Goal: Task Accomplishment & Management: Manage account settings

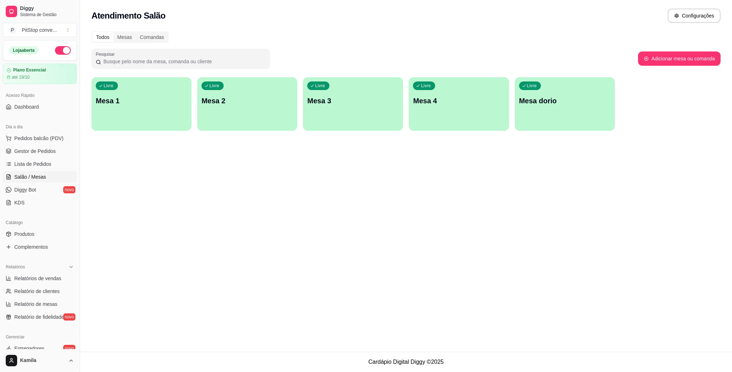
click at [143, 107] on div "Livre Mesa 1" at bounding box center [141, 99] width 100 height 45
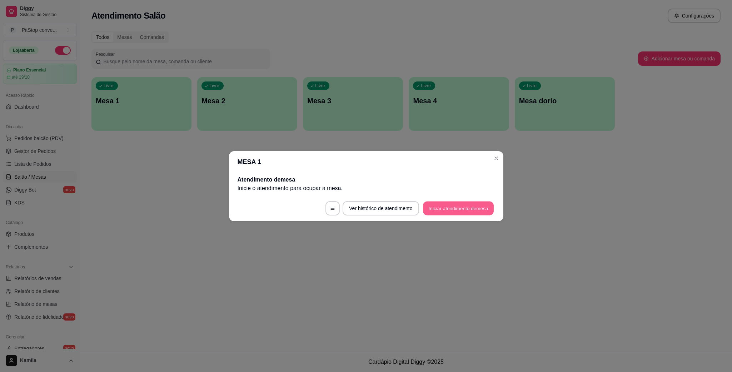
click at [463, 210] on button "Iniciar atendimento de mesa" at bounding box center [458, 208] width 71 height 14
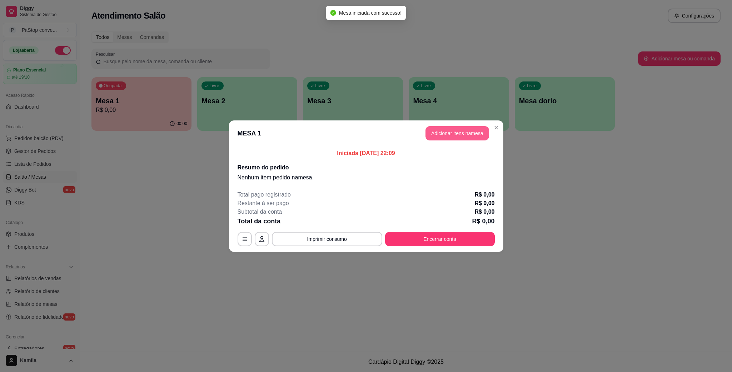
click at [458, 132] on button "Adicionar itens na mesa" at bounding box center [457, 133] width 64 height 14
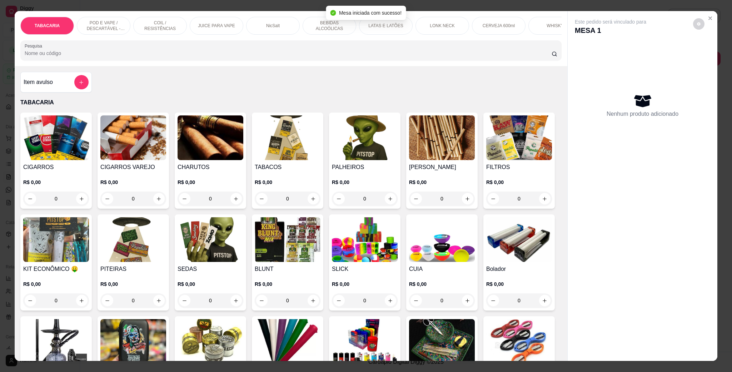
click at [109, 25] on p "POD E VAPE / DESCARTÁVEL - RECARREGAVEL" at bounding box center [103, 25] width 41 height 11
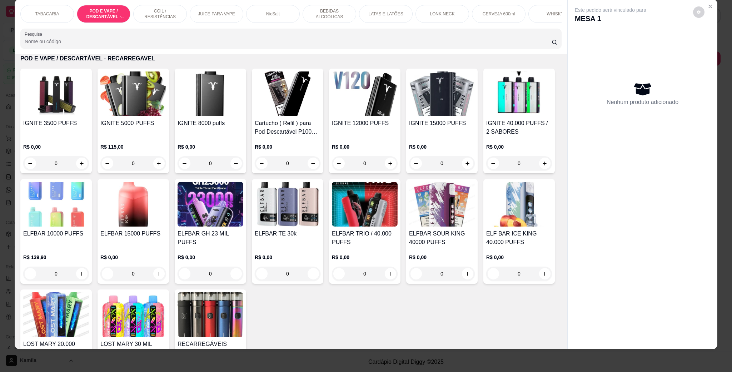
click at [46, 12] on p "TABACARIA" at bounding box center [47, 14] width 24 height 6
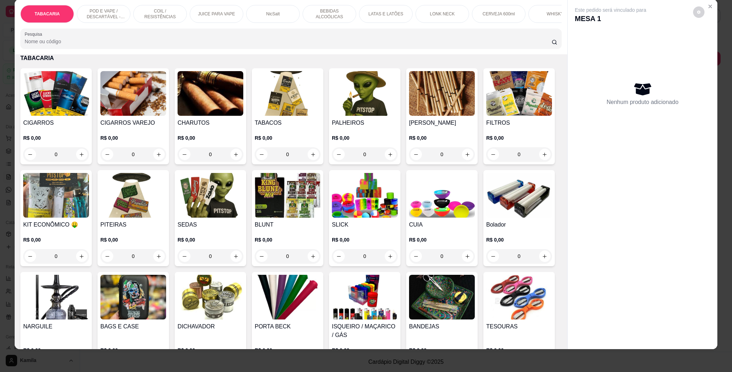
click at [485, 8] on div "CERVEJA 600ml" at bounding box center [499, 14] width 54 height 18
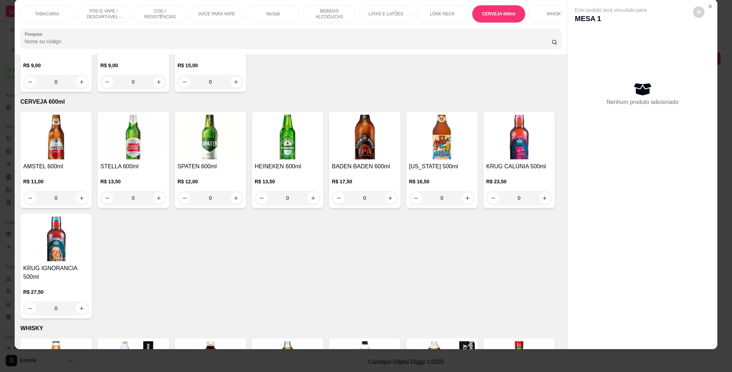
click at [280, 162] on h4 "HEINEKEN 600ml" at bounding box center [288, 166] width 66 height 9
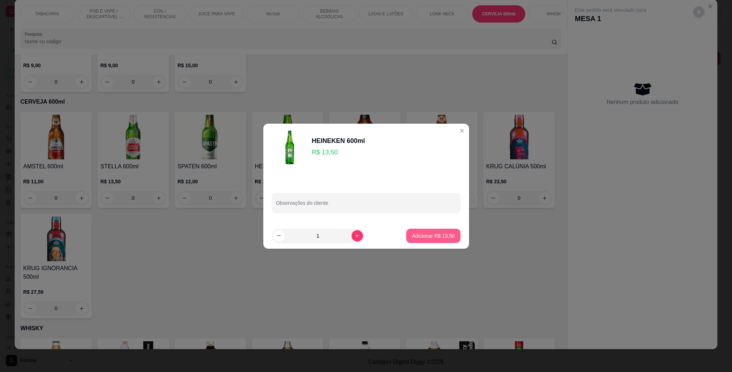
click at [418, 240] on button "Adicionar R$ 13,50" at bounding box center [433, 236] width 54 height 14
type input "1"
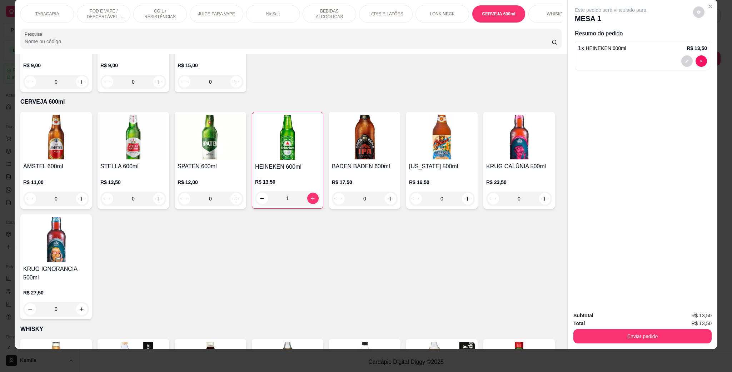
click at [47, 12] on p "TABACARIA" at bounding box center [47, 14] width 24 height 6
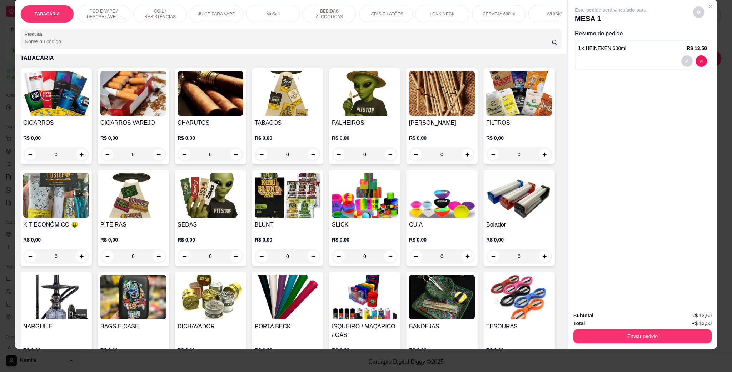
click at [55, 115] on img at bounding box center [56, 93] width 66 height 45
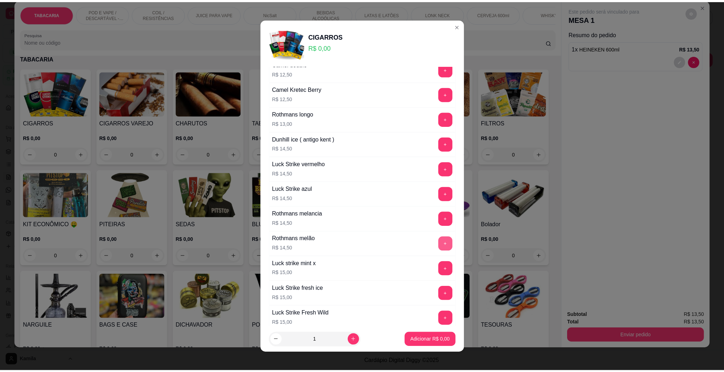
scroll to position [214, 0]
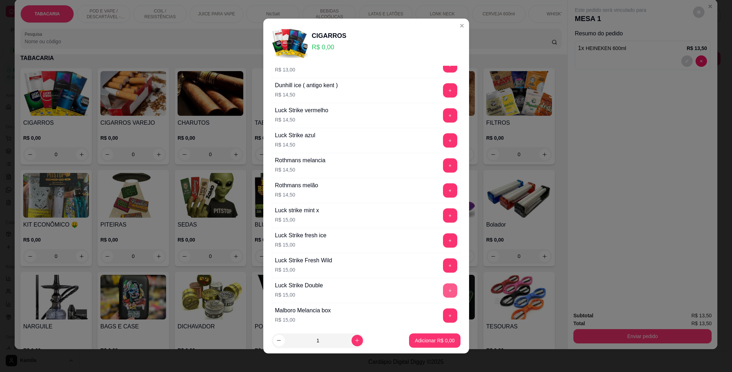
click at [443, 297] on button "+" at bounding box center [450, 290] width 14 height 14
click at [443, 339] on button "Adicionar R$ 15,00" at bounding box center [433, 341] width 53 height 14
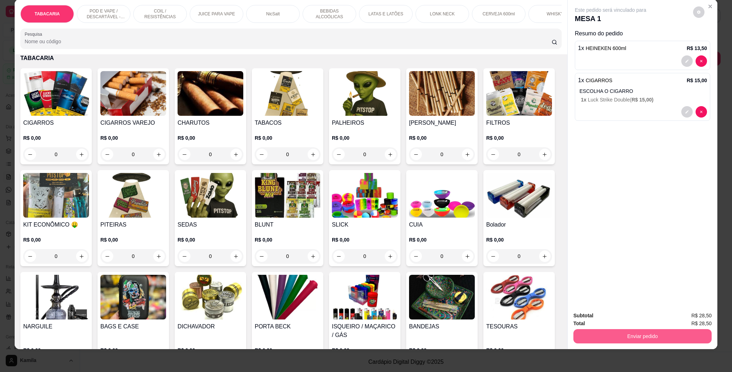
click at [630, 339] on button "Enviar pedido" at bounding box center [642, 336] width 138 height 14
click at [633, 319] on button "Não registrar e enviar pedido" at bounding box center [617, 318] width 72 height 13
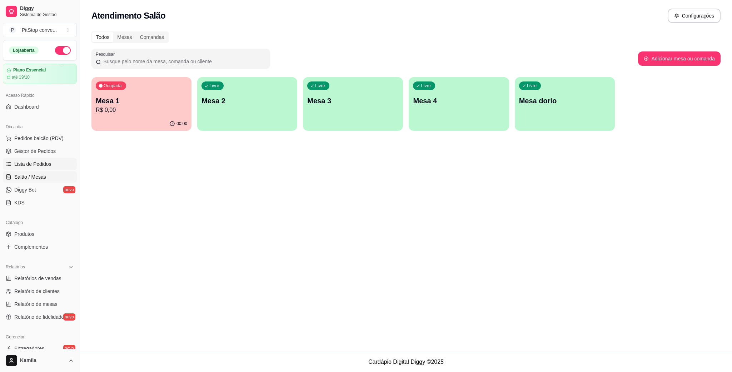
click at [30, 164] on span "Lista de Pedidos" at bounding box center [32, 163] width 37 height 7
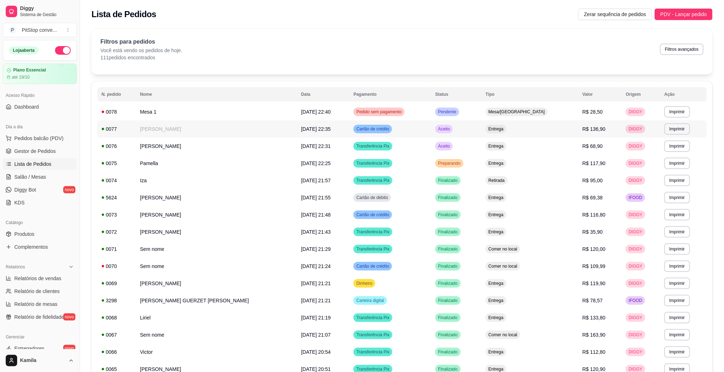
click at [398, 136] on td "Cartão de crédito" at bounding box center [390, 128] width 82 height 17
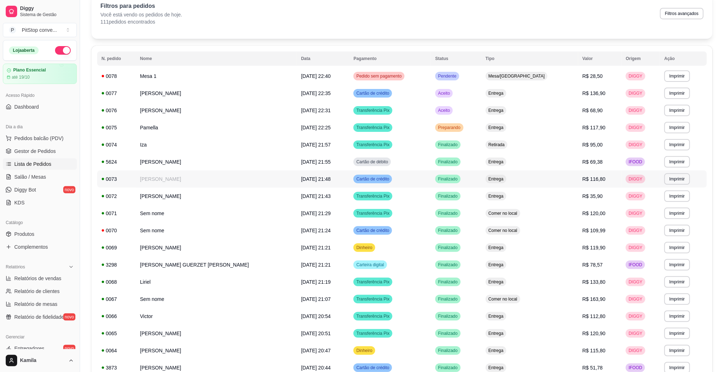
scroll to position [54, 0]
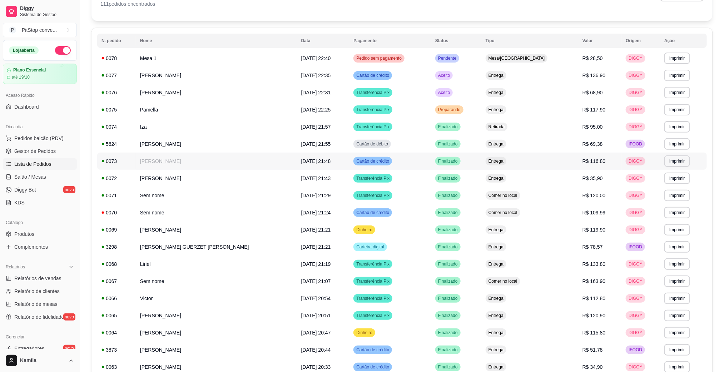
click at [416, 154] on td "Cartão de crédito" at bounding box center [390, 161] width 82 height 17
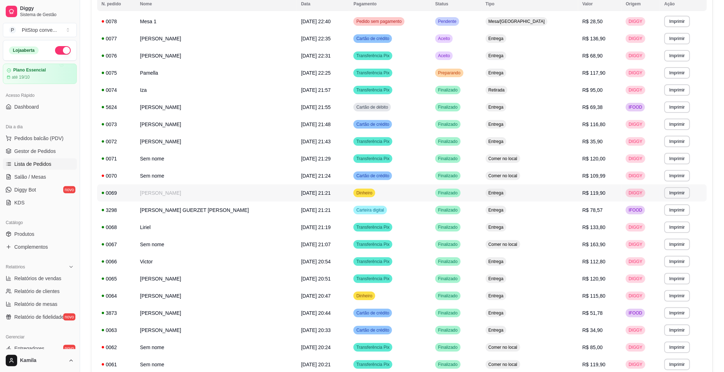
scroll to position [107, 0]
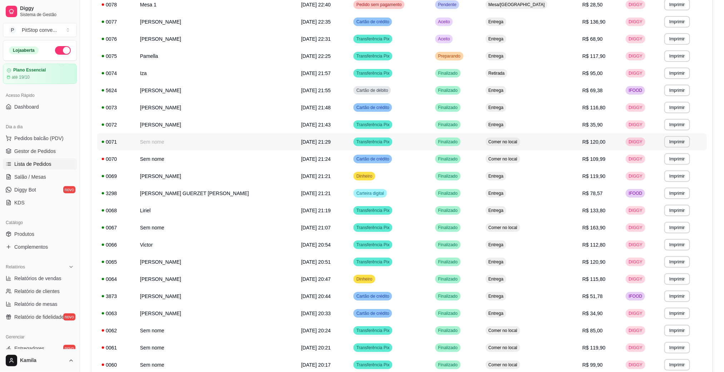
click at [401, 146] on td "Transferência Pix" at bounding box center [390, 141] width 82 height 17
click at [431, 157] on td "Cartão de crédito" at bounding box center [390, 158] width 82 height 17
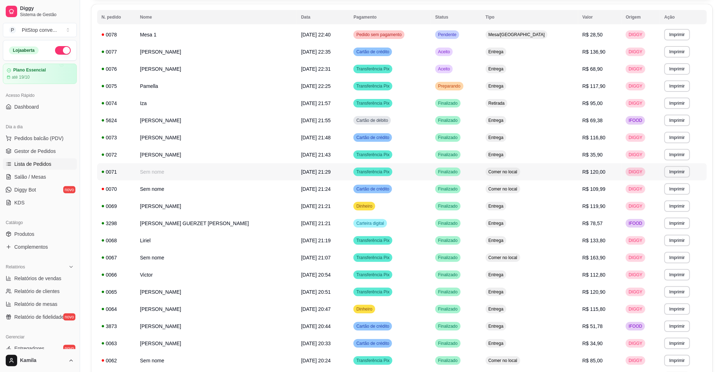
scroll to position [54, 0]
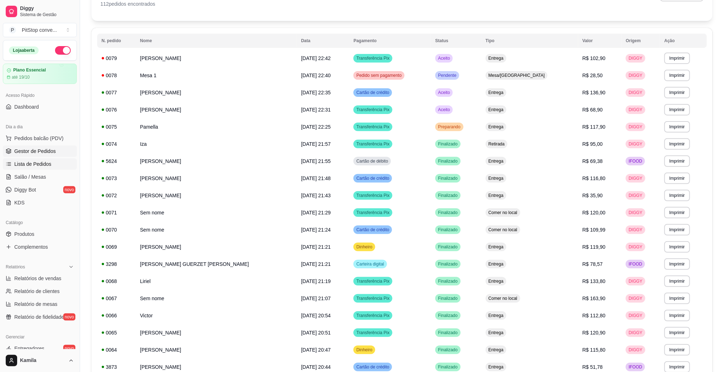
click at [49, 148] on span "Gestor de Pedidos" at bounding box center [34, 151] width 41 height 7
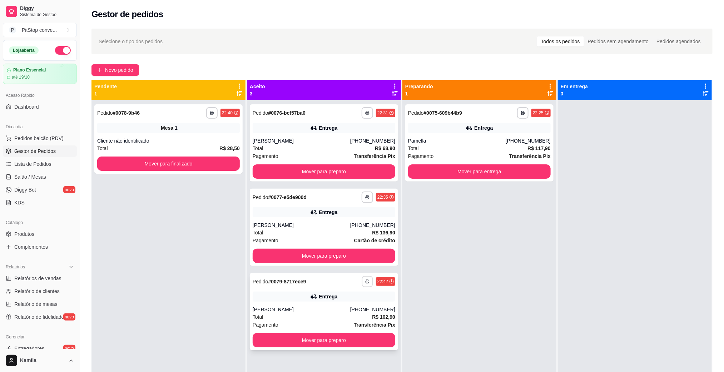
click at [366, 280] on button "button" at bounding box center [366, 281] width 11 height 11
click at [338, 308] on button "IMPRESSORA" at bounding box center [345, 306] width 52 height 11
click at [205, 165] on button "Mover para finalizado" at bounding box center [168, 163] width 143 height 14
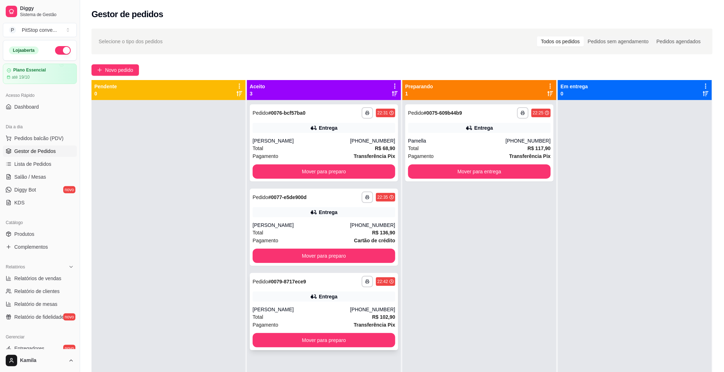
click at [368, 304] on div "**********" at bounding box center [324, 311] width 148 height 77
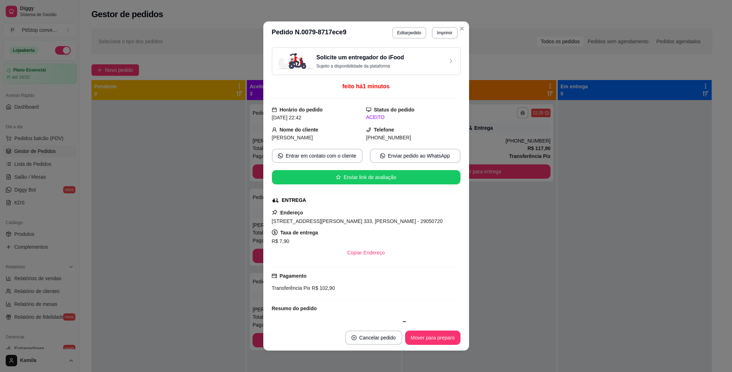
click at [360, 223] on span "[STREET_ADDRESS][PERSON_NAME] 333, [PERSON_NAME] - 29050720" at bounding box center [357, 221] width 171 height 6
copy span "[STREET_ADDRESS][PERSON_NAME] 333, [PERSON_NAME] - 29050720"
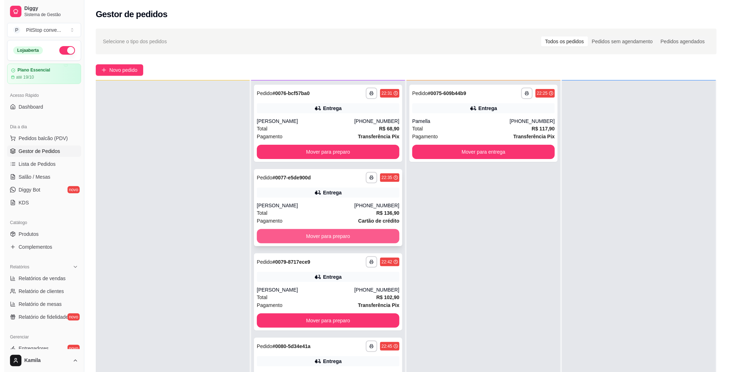
scroll to position [109, 0]
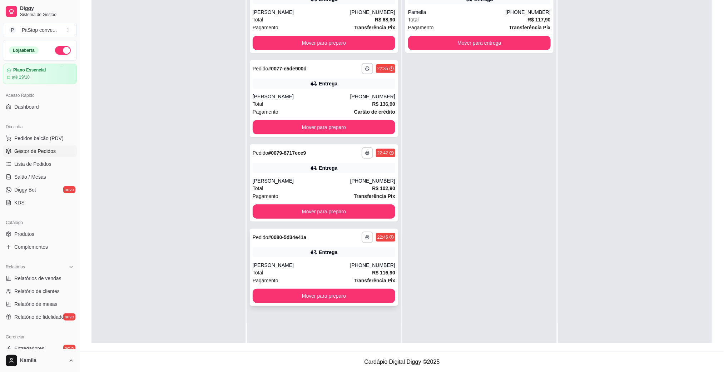
click at [365, 235] on icon "button" at bounding box center [367, 237] width 4 height 4
click at [339, 260] on button "IMPRESSORA" at bounding box center [345, 261] width 52 height 11
click at [308, 261] on div "[PERSON_NAME]" at bounding box center [302, 264] width 98 height 7
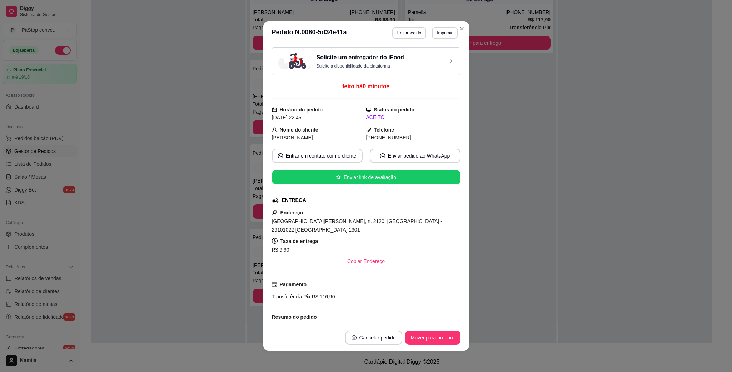
click at [363, 229] on div "Endereço [STREET_ADDRESS][PERSON_NAME] 2120, [GEOGRAPHIC_DATA] - 29101022 Cober…" at bounding box center [366, 238] width 189 height 60
click at [361, 225] on span "[GEOGRAPHIC_DATA][PERSON_NAME], n. 2120, [GEOGRAPHIC_DATA] - 29101022 [GEOGRAPH…" at bounding box center [357, 225] width 170 height 14
copy span "[GEOGRAPHIC_DATA][PERSON_NAME], n. 2120, [GEOGRAPHIC_DATA] - 29101022 [GEOGRAPH…"
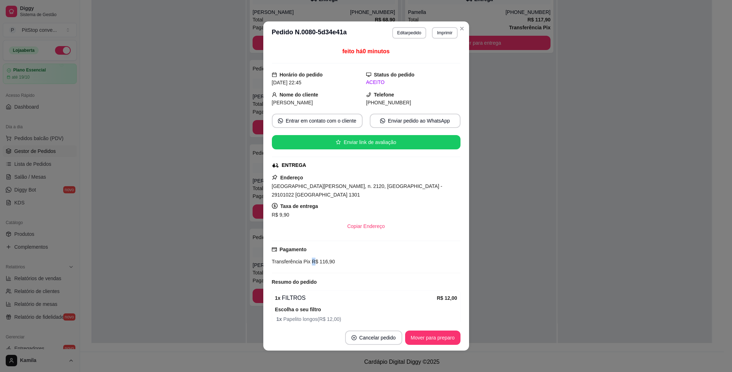
click at [308, 249] on div "Pagamento Transferência Pix R$ 116,90" at bounding box center [366, 255] width 189 height 20
click at [313, 259] on span "R$ 116,90" at bounding box center [322, 262] width 25 height 6
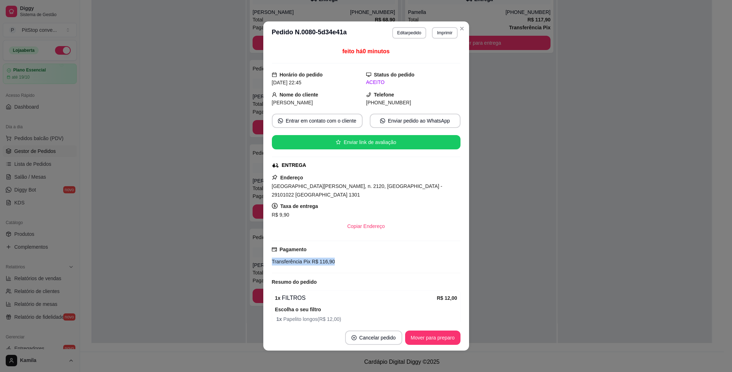
copy div "Transferência Pix R$ 116,90"
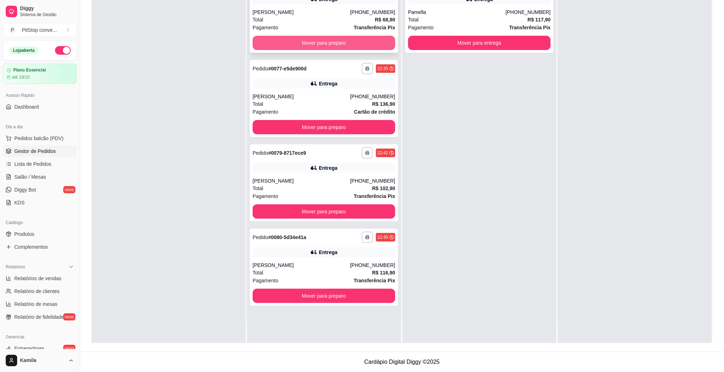
click at [338, 48] on button "Mover para preparo" at bounding box center [324, 43] width 143 height 14
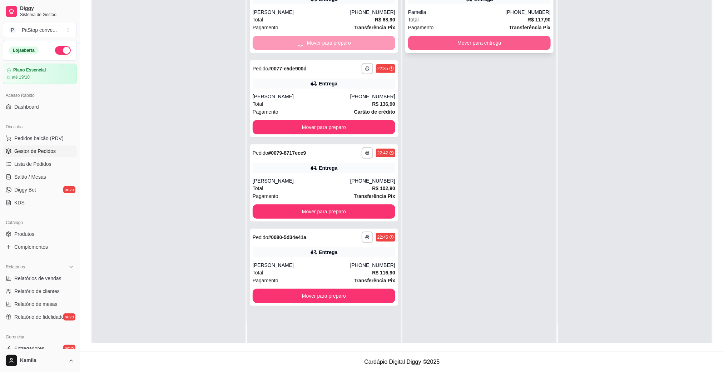
click at [433, 47] on button "Mover para entrega" at bounding box center [479, 43] width 143 height 14
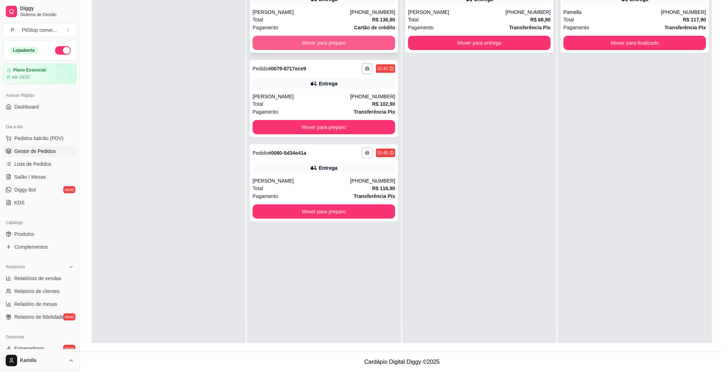
click at [370, 45] on button "Mover para preparo" at bounding box center [324, 43] width 143 height 14
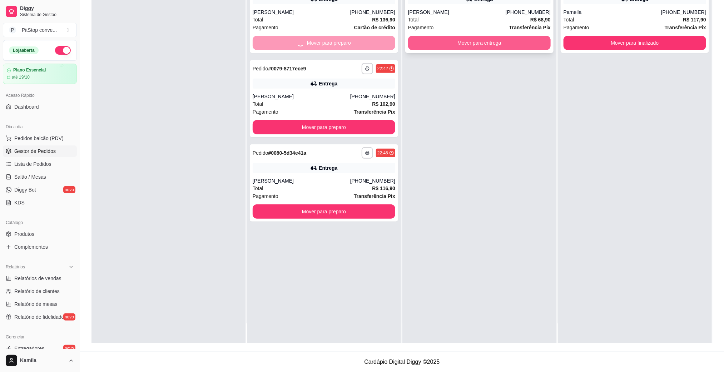
click at [458, 46] on button "Mover para entrega" at bounding box center [479, 43] width 143 height 14
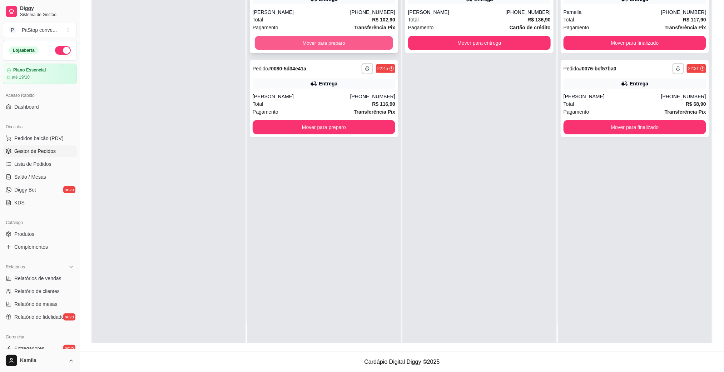
click at [362, 46] on button "Mover para preparo" at bounding box center [324, 43] width 138 height 14
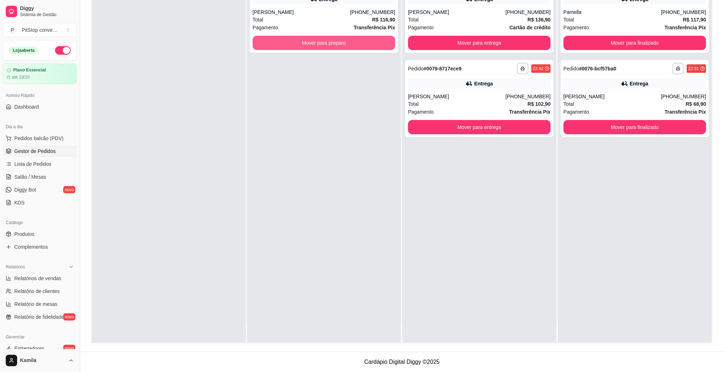
click at [362, 46] on button "Mover para preparo" at bounding box center [324, 43] width 143 height 14
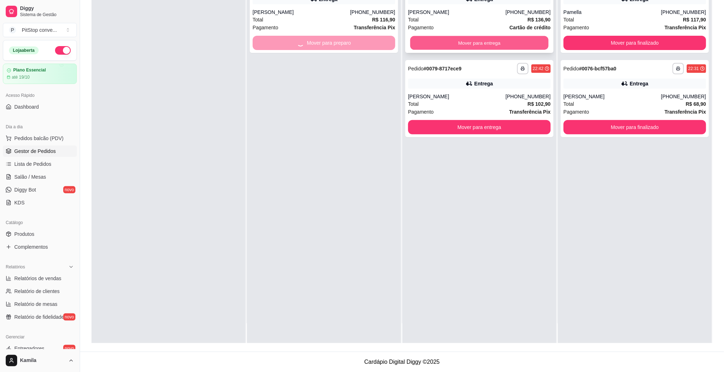
click at [433, 46] on button "Mover para entrega" at bounding box center [479, 43] width 138 height 14
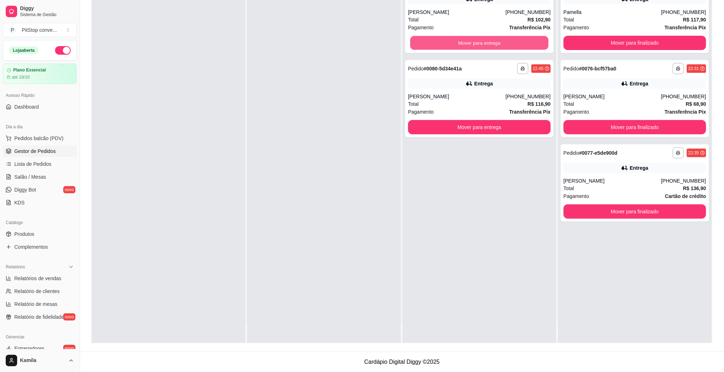
click at [433, 46] on button "Mover para entrega" at bounding box center [479, 43] width 138 height 14
click at [433, 46] on button "Mover para entrega" at bounding box center [479, 43] width 143 height 14
click at [447, 43] on button "Mover para entrega" at bounding box center [479, 43] width 138 height 14
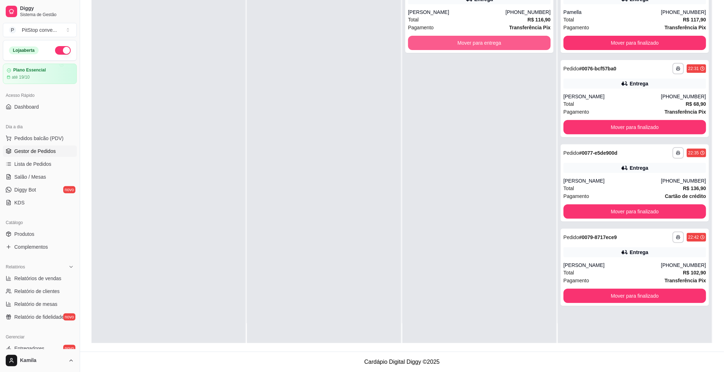
click at [447, 43] on button "Mover para entrega" at bounding box center [479, 43] width 143 height 14
click at [475, 44] on button "Mover para entrega" at bounding box center [479, 43] width 143 height 14
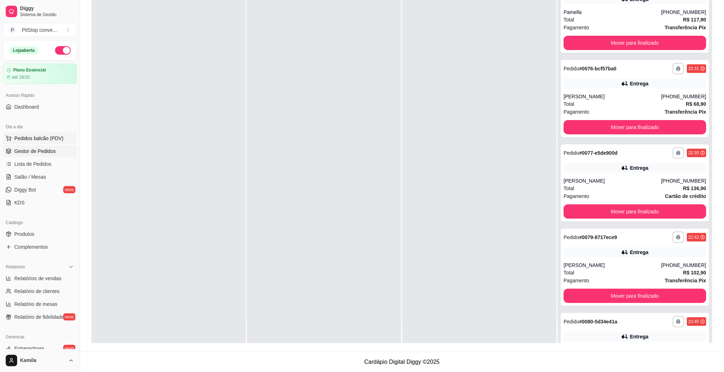
click at [40, 138] on span "Pedidos balcão (PDV)" at bounding box center [38, 138] width 49 height 7
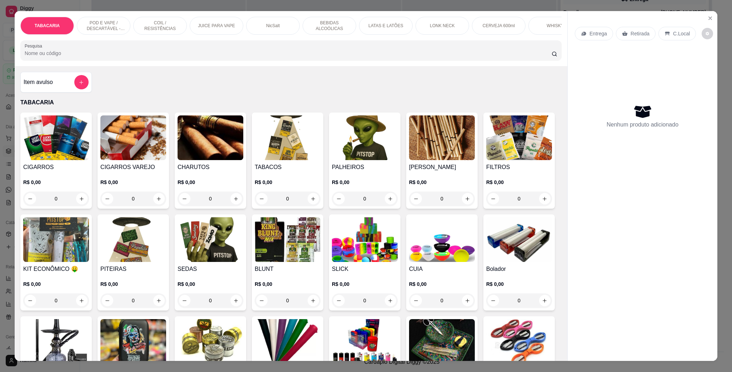
click at [106, 30] on p "POD E VAPE / DESCARTÁVEL - RECARREGAVEL" at bounding box center [103, 25] width 41 height 11
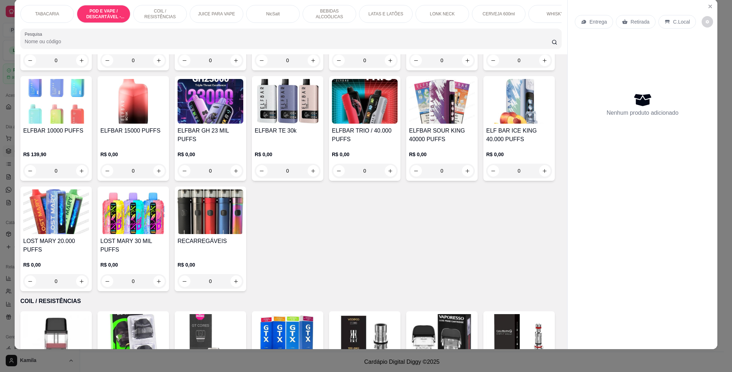
scroll to position [569, 0]
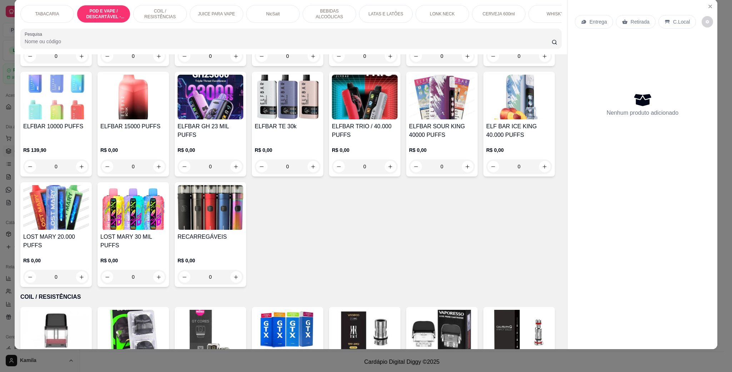
click at [89, 119] on img at bounding box center [56, 97] width 66 height 45
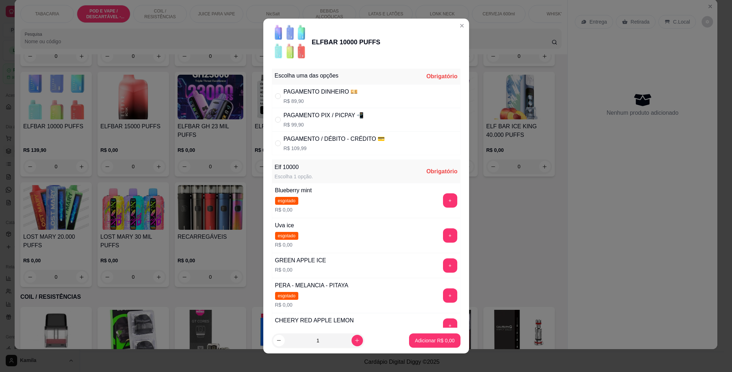
click at [305, 90] on div "PAGAMENTO DINHEIRO 💴" at bounding box center [321, 92] width 74 height 9
radio input "true"
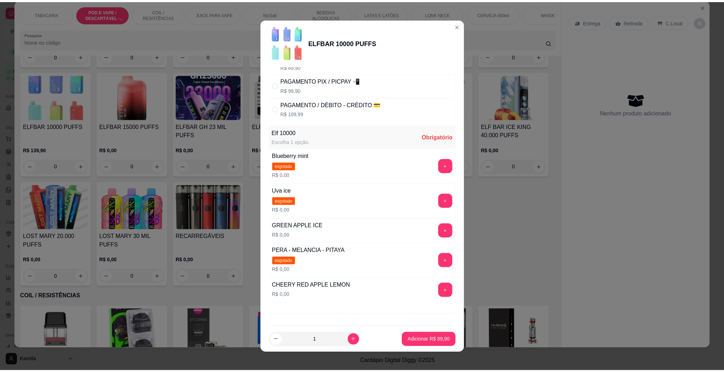
scroll to position [54, 0]
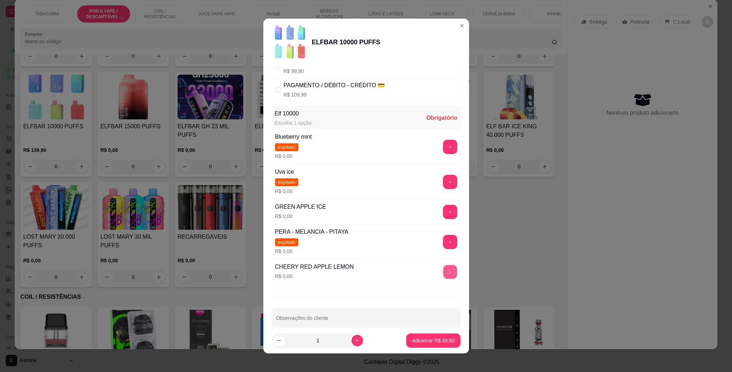
click at [443, 275] on button "+" at bounding box center [450, 272] width 14 height 14
click at [433, 340] on p "Adicionar R$ 89,90" at bounding box center [433, 340] width 41 height 7
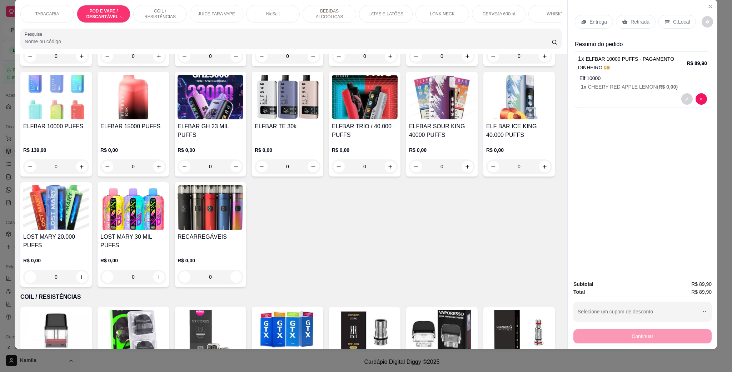
click at [673, 20] on p "C.Local" at bounding box center [681, 21] width 17 height 7
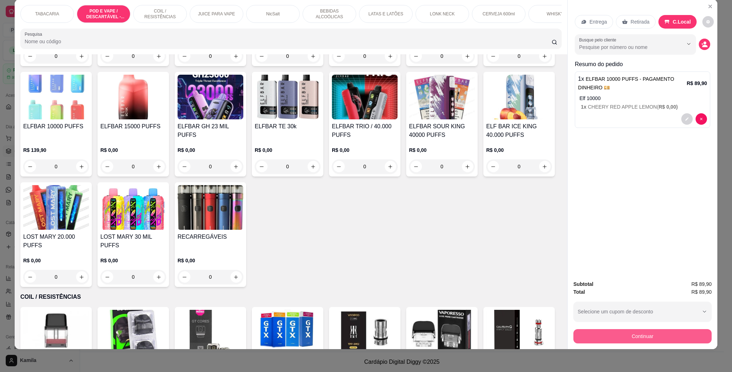
click at [646, 335] on button "Continuar" at bounding box center [642, 336] width 138 height 14
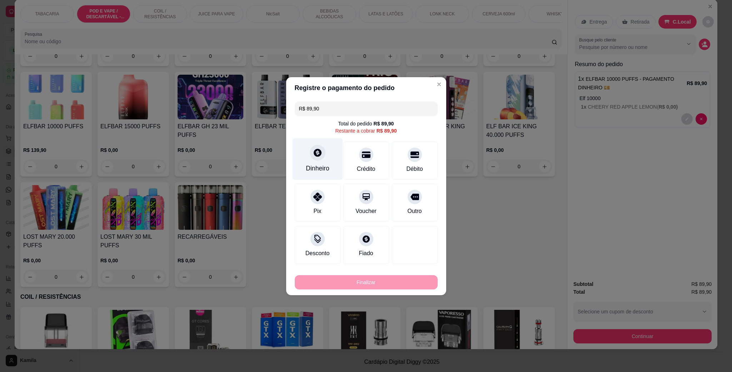
click at [321, 161] on div "Dinheiro" at bounding box center [317, 159] width 50 height 42
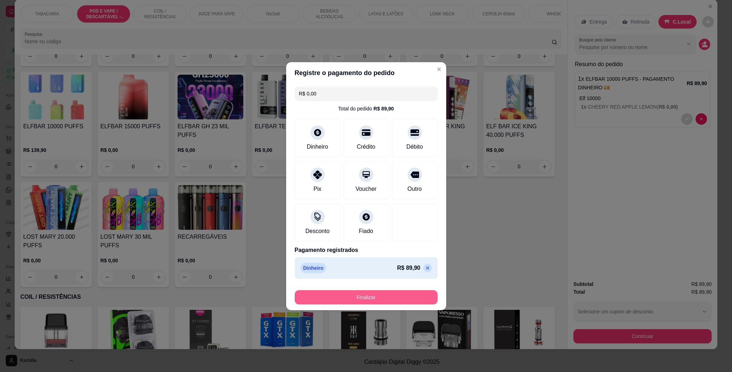
click at [383, 298] on button "Finalizar" at bounding box center [366, 297] width 143 height 14
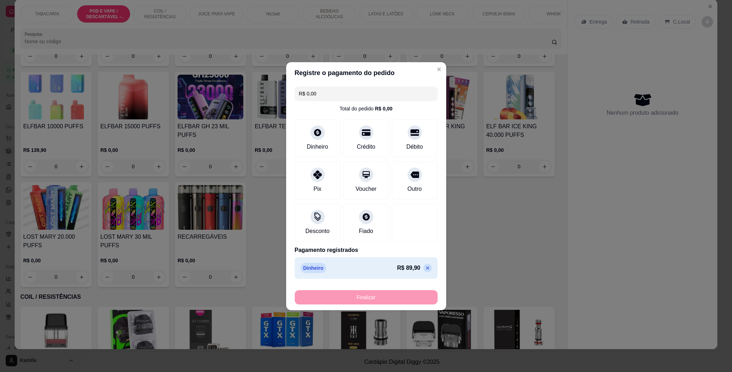
type input "-R$ 89,90"
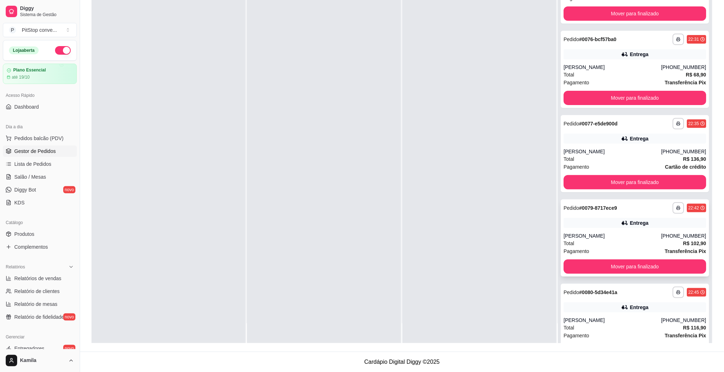
scroll to position [56, 0]
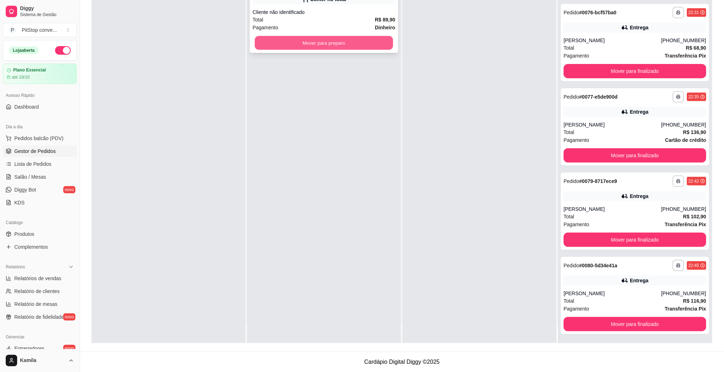
click at [291, 47] on button "Mover para preparo" at bounding box center [324, 43] width 138 height 14
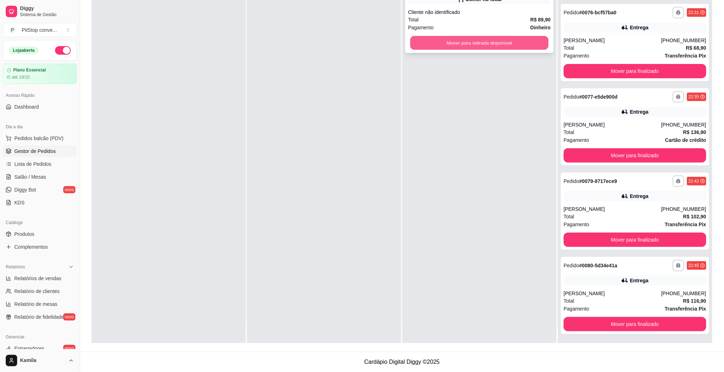
click at [479, 44] on button "Mover para retirada disponível" at bounding box center [479, 43] width 138 height 14
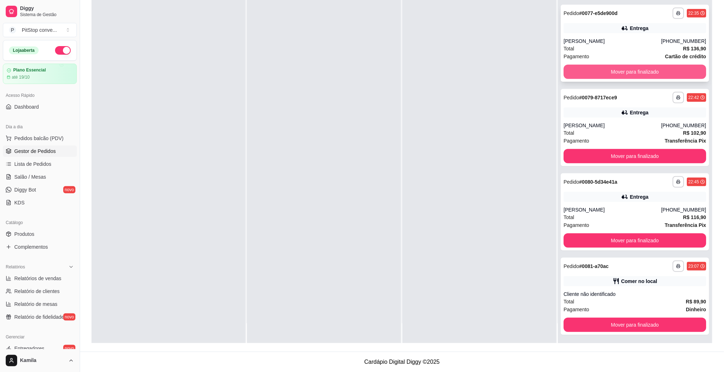
scroll to position [140, 0]
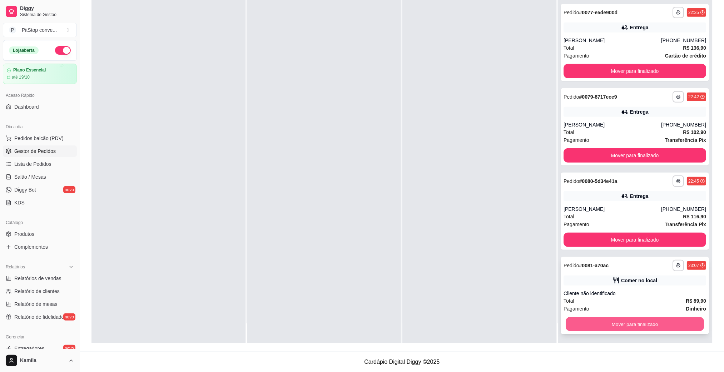
click at [668, 319] on button "Mover para finalizado" at bounding box center [634, 324] width 138 height 14
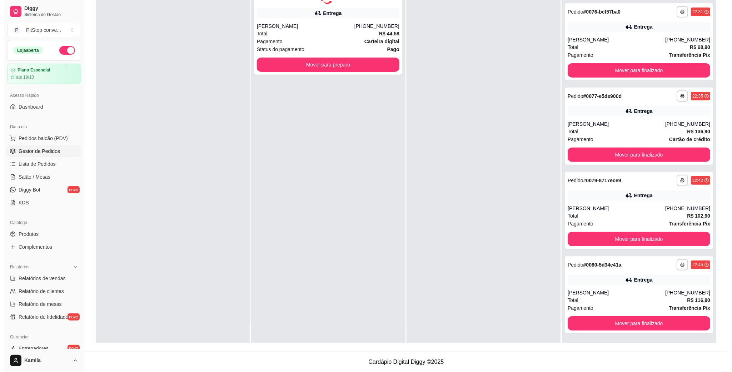
scroll to position [0, 0]
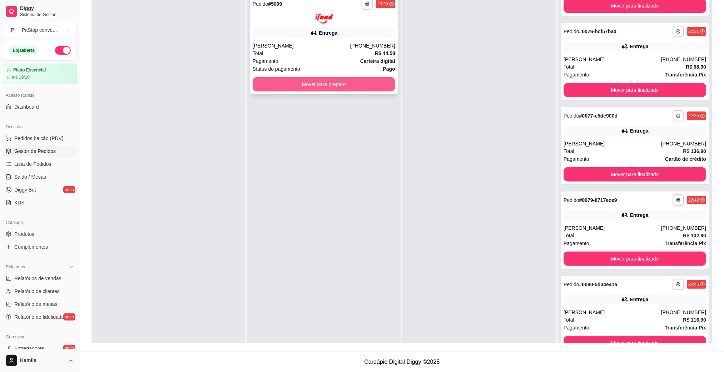
click at [331, 64] on div "Pagamento Carteira digital" at bounding box center [324, 61] width 143 height 8
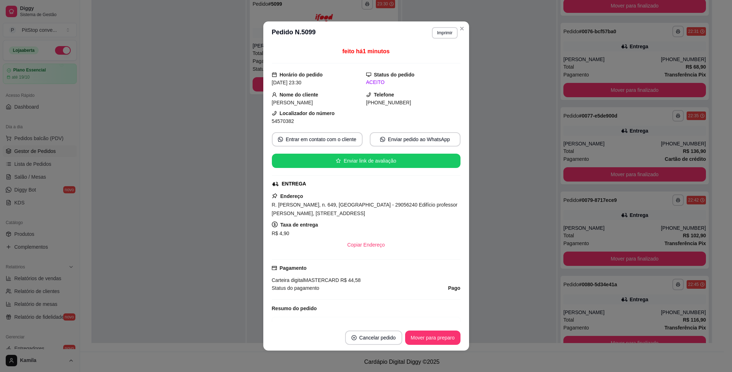
click at [336, 205] on span "R. [PERSON_NAME], n. 649, [GEOGRAPHIC_DATA] - 29056240 Edifício professor [PERS…" at bounding box center [365, 209] width 186 height 14
copy span "R. [PERSON_NAME], n. 649, [GEOGRAPHIC_DATA] - 29056240 Edifício professor [PERS…"
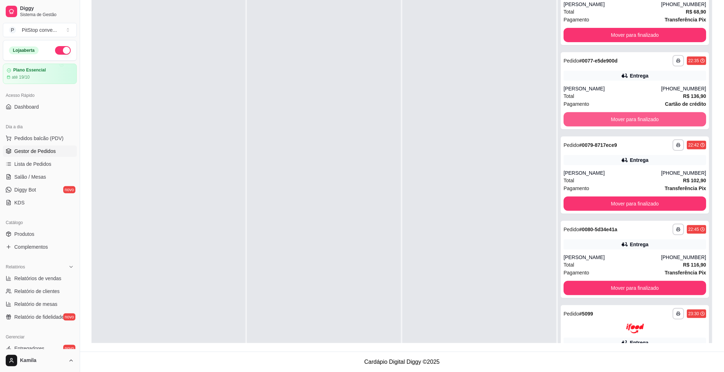
scroll to position [87, 0]
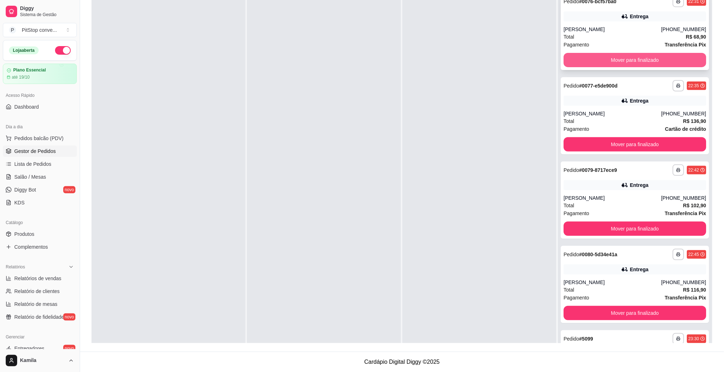
click at [630, 65] on button "Mover para finalizado" at bounding box center [634, 60] width 143 height 14
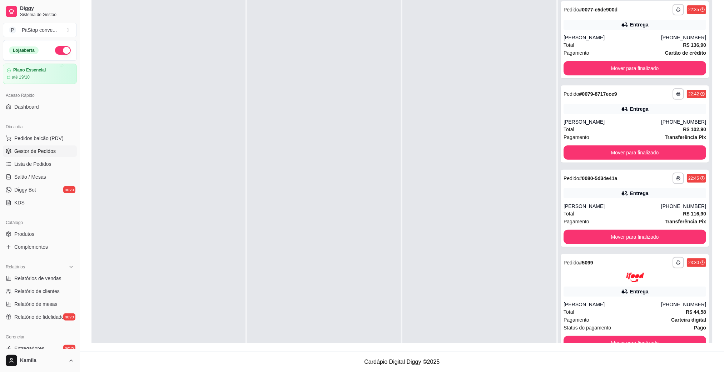
scroll to position [3, 0]
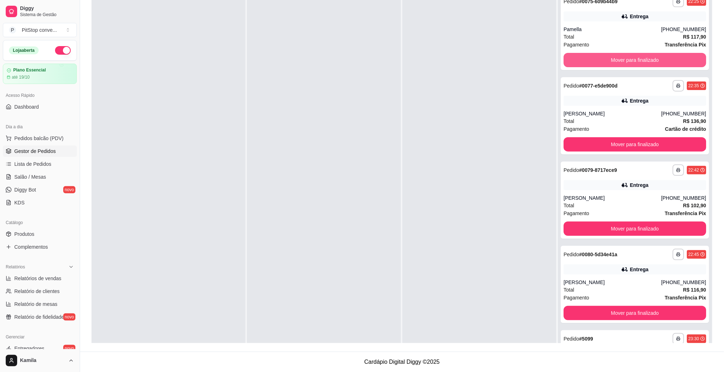
click at [630, 65] on button "Mover para finalizado" at bounding box center [634, 60] width 143 height 14
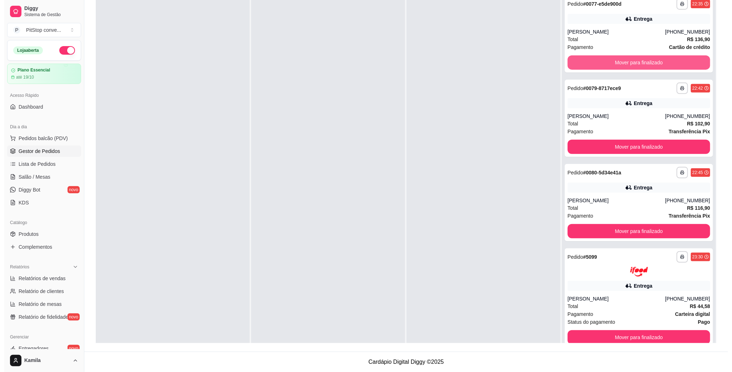
scroll to position [0, 0]
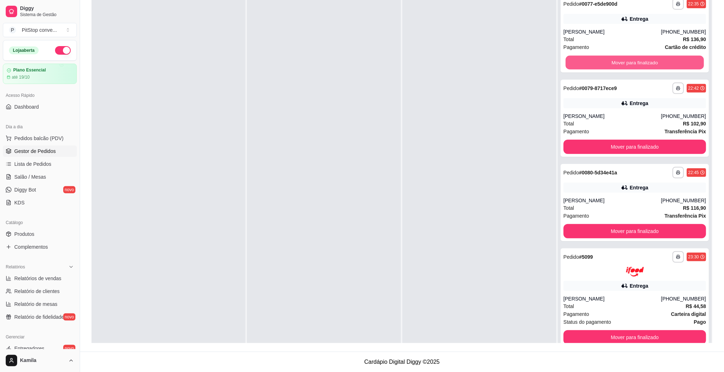
click at [630, 65] on button "Mover para finalizado" at bounding box center [634, 63] width 138 height 14
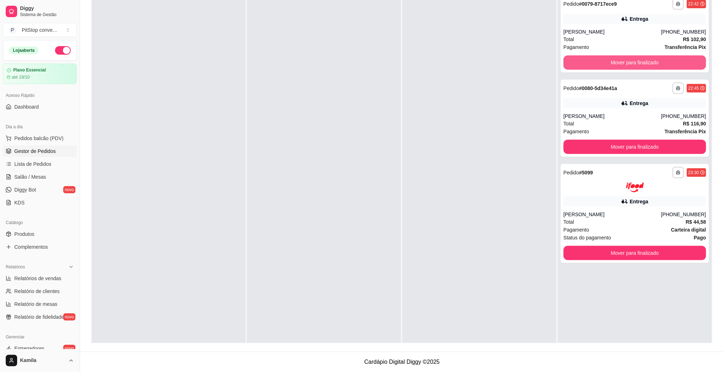
click at [630, 65] on button "Mover para finalizado" at bounding box center [634, 62] width 143 height 14
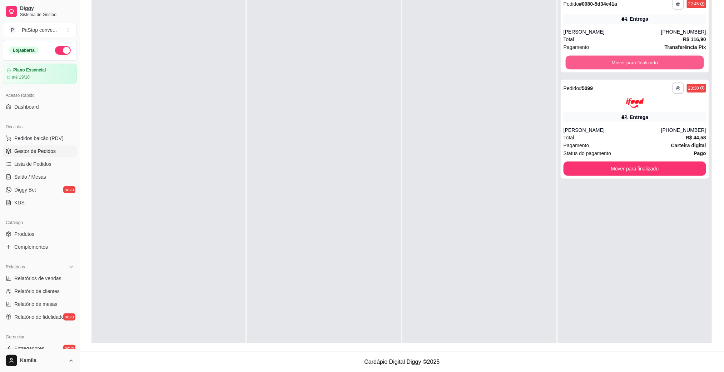
click at [630, 65] on button "Mover para finalizado" at bounding box center [634, 63] width 138 height 14
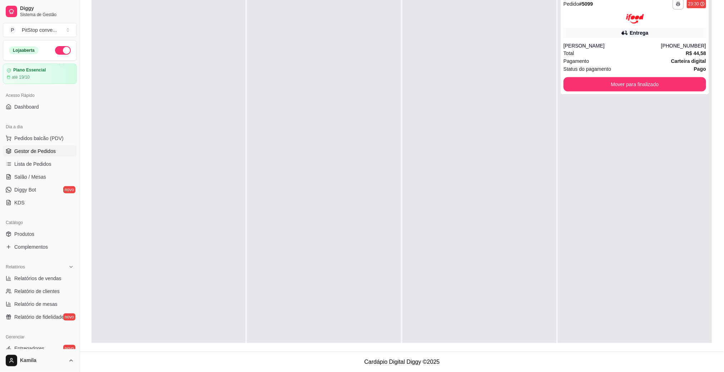
click at [630, 65] on div "Status do pagamento Pago" at bounding box center [634, 69] width 143 height 8
click at [628, 83] on button "Mover para finalizado" at bounding box center [634, 84] width 143 height 14
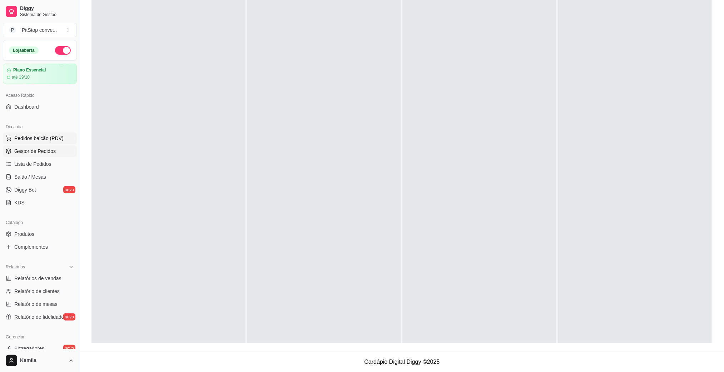
click at [38, 140] on span "Pedidos balcão (PDV)" at bounding box center [38, 138] width 49 height 7
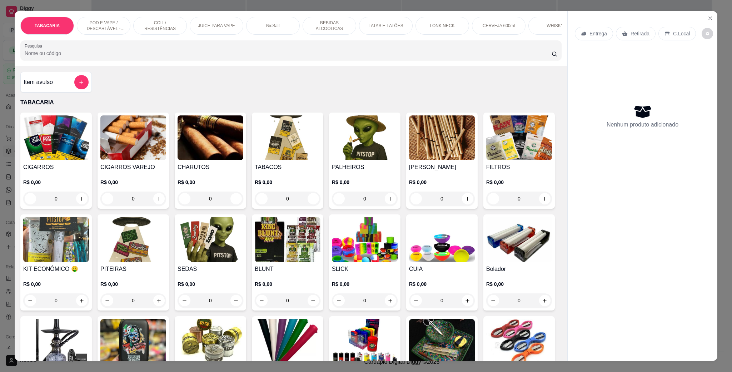
click at [100, 18] on div "POD E VAPE / DESCARTÁVEL - RECARREGAVEL" at bounding box center [104, 26] width 54 height 18
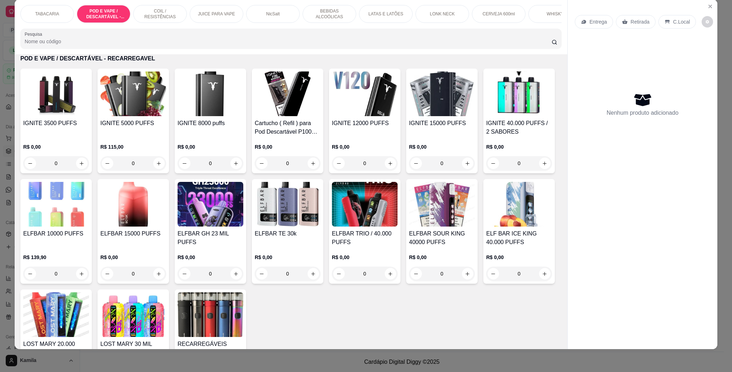
click at [226, 116] on img at bounding box center [211, 93] width 66 height 45
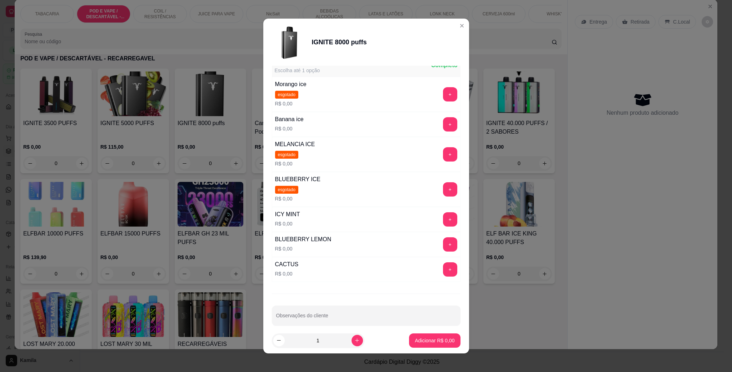
scroll to position [107, 0]
click at [443, 274] on button "+" at bounding box center [450, 268] width 14 height 14
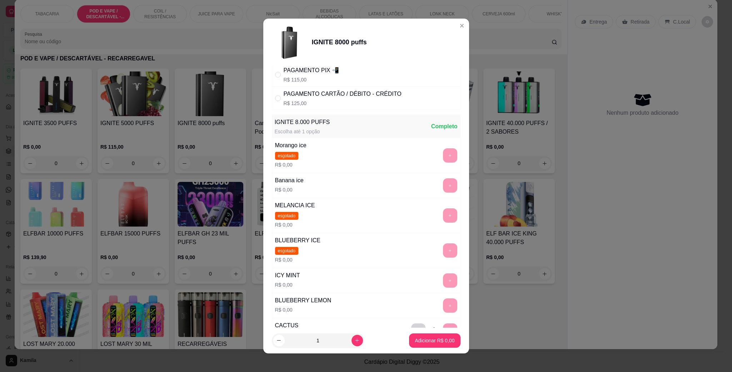
scroll to position [0, 0]
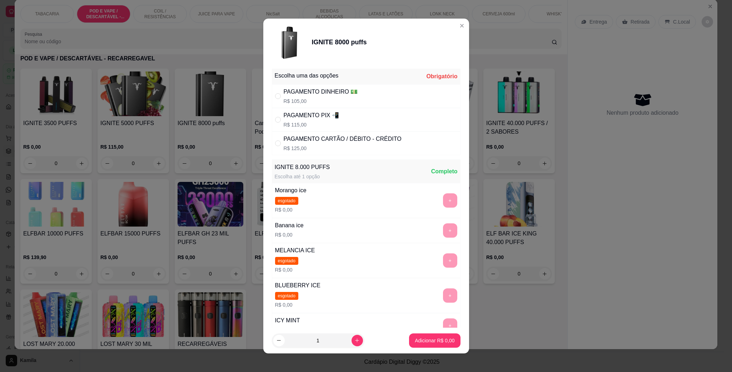
click at [307, 118] on div "PAGAMENTO PIX 📲" at bounding box center [311, 115] width 55 height 9
radio input "true"
click at [434, 341] on p "Adicionar R$ 115,00" at bounding box center [432, 340] width 44 height 7
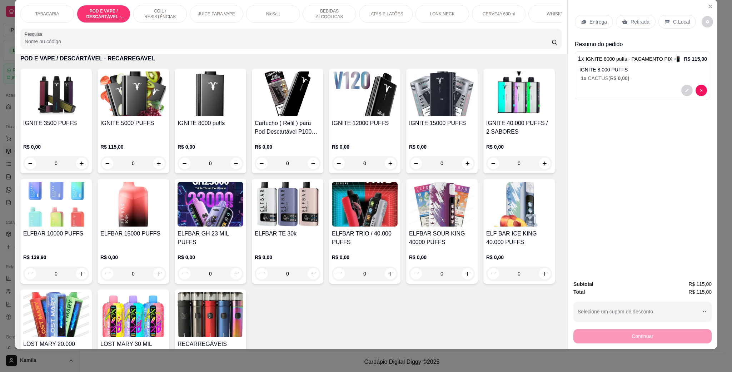
click at [680, 17] on div "C.Local" at bounding box center [677, 22] width 38 height 14
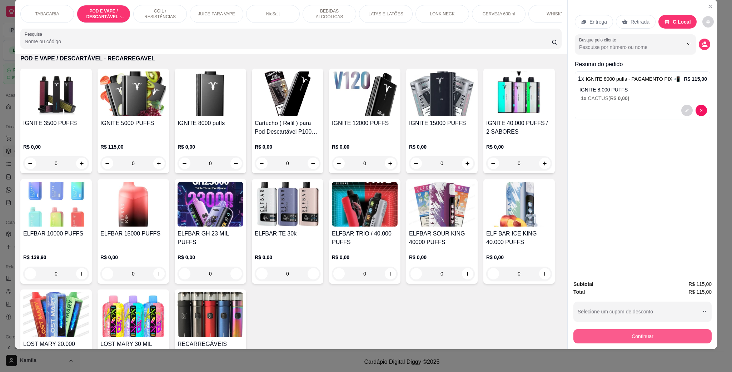
click at [642, 333] on button "Continuar" at bounding box center [642, 336] width 138 height 14
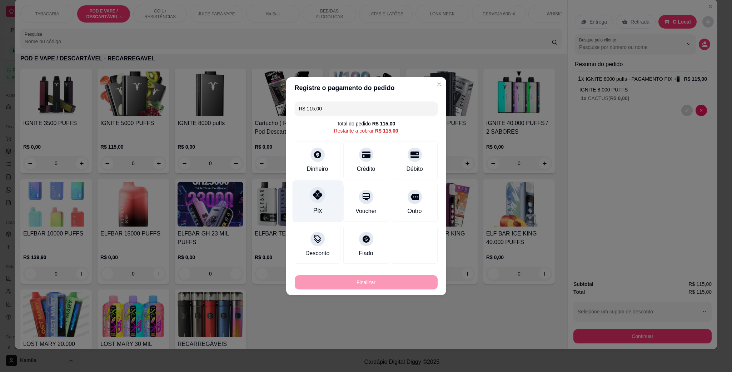
click at [315, 195] on icon at bounding box center [317, 194] width 9 height 9
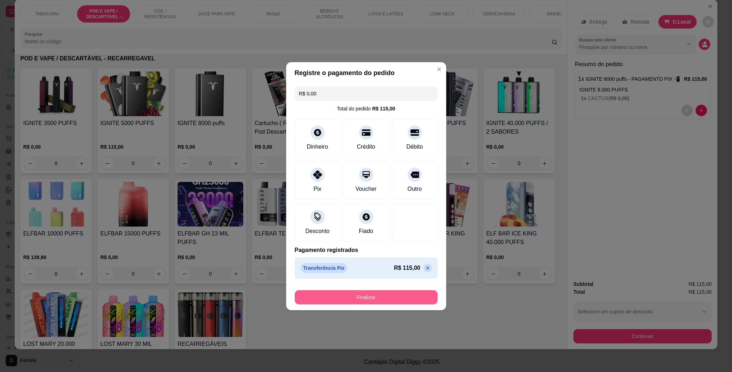
click at [392, 299] on button "Finalizar" at bounding box center [366, 297] width 143 height 14
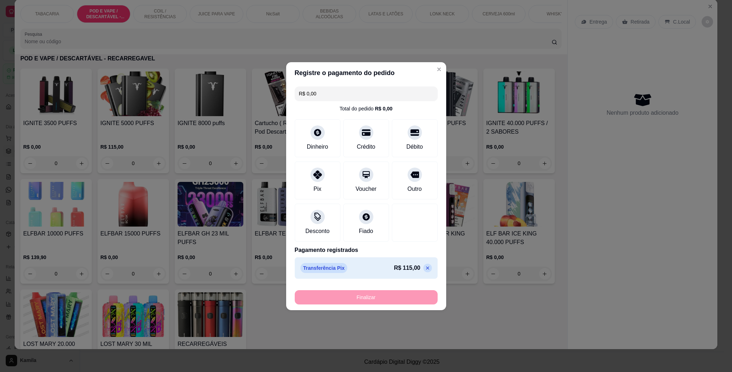
type input "-R$ 115,00"
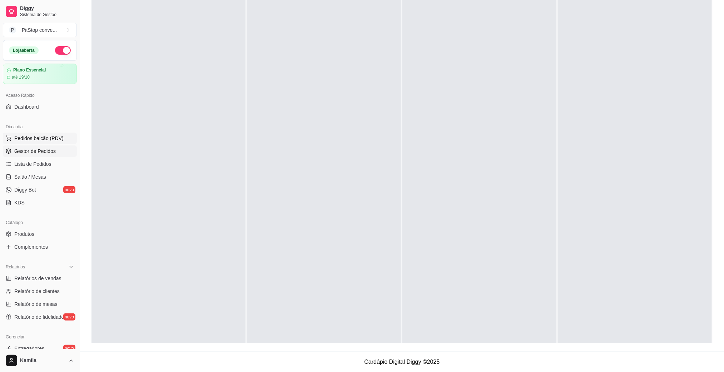
click at [43, 139] on span "Pedidos balcão (PDV)" at bounding box center [38, 138] width 49 height 7
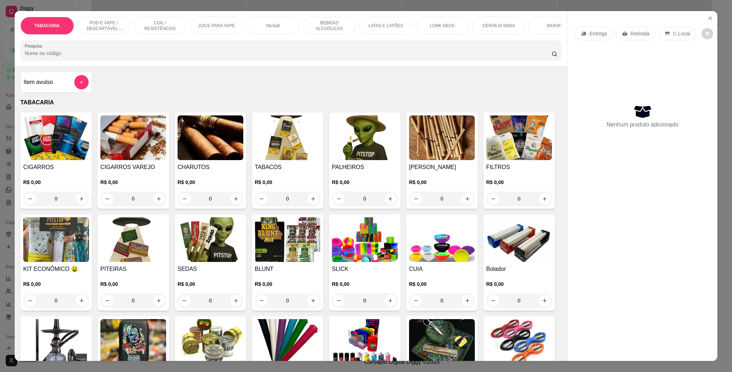
click at [90, 26] on p "POD E VAPE / DESCARTÁVEL - RECARREGAVEL" at bounding box center [103, 25] width 41 height 11
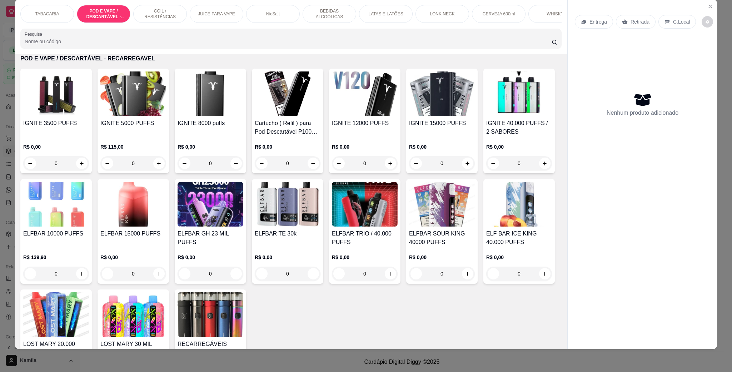
click at [196, 116] on img at bounding box center [211, 93] width 66 height 45
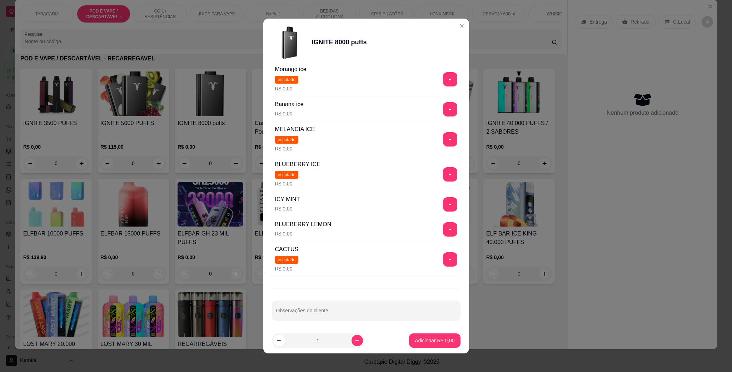
scroll to position [129, 0]
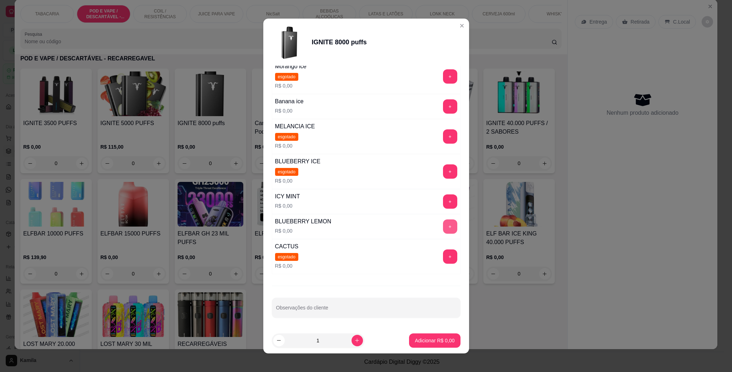
click at [443, 222] on button "+" at bounding box center [450, 226] width 14 height 14
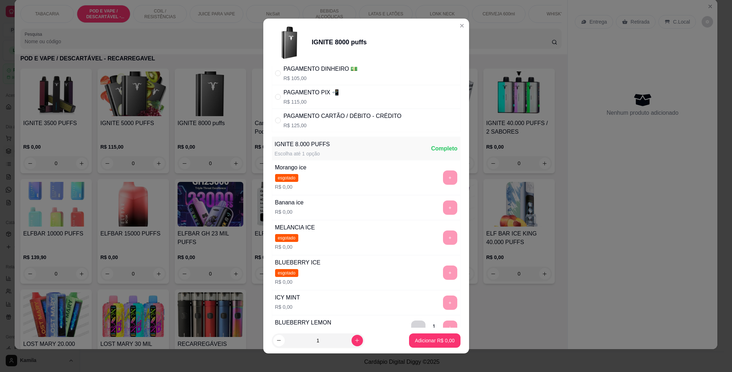
scroll to position [21, 0]
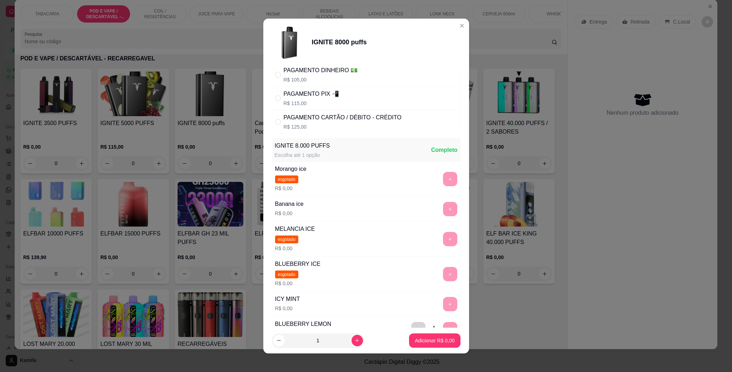
click at [362, 93] on div "PAGAMENTO PIX 📲 R$ 115,00" at bounding box center [366, 98] width 189 height 24
radio input "true"
click at [437, 342] on p "Adicionar R$ 115,00" at bounding box center [432, 340] width 44 height 7
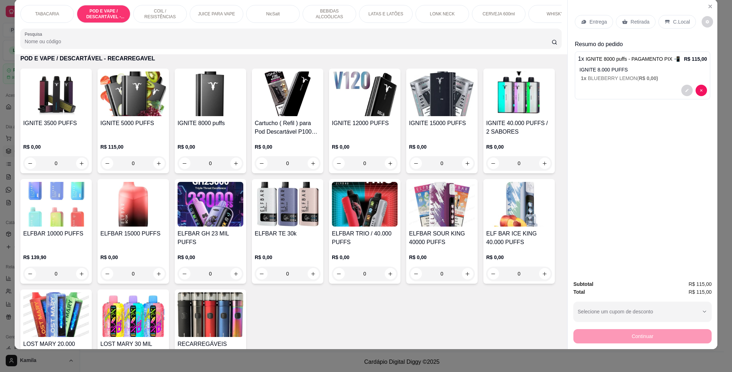
click at [675, 27] on div "C.Local" at bounding box center [677, 22] width 38 height 14
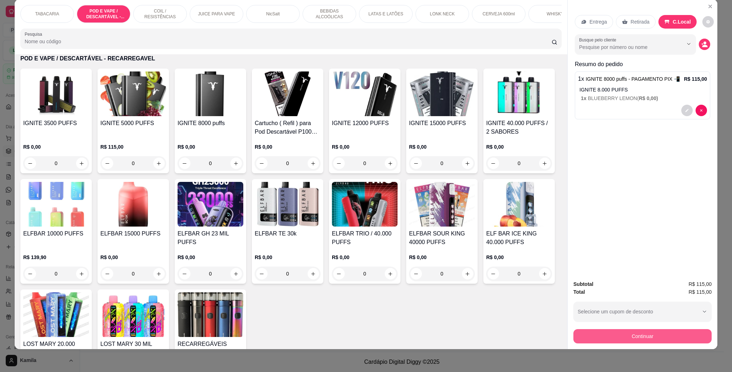
click at [659, 342] on button "Continuar" at bounding box center [642, 336] width 138 height 14
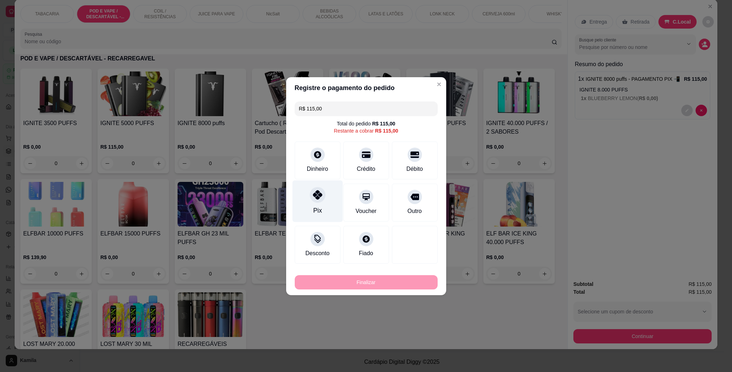
click at [319, 204] on div "Pix" at bounding box center [317, 201] width 50 height 42
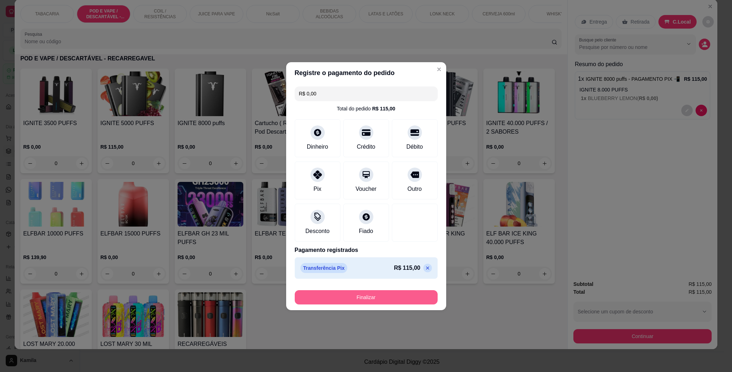
click at [400, 299] on button "Finalizar" at bounding box center [366, 297] width 143 height 14
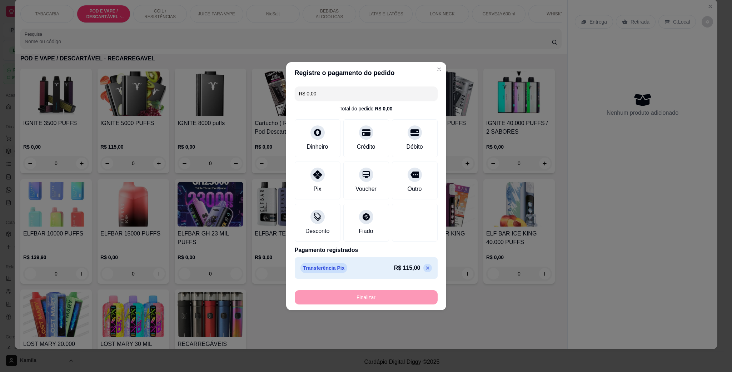
type input "-R$ 115,00"
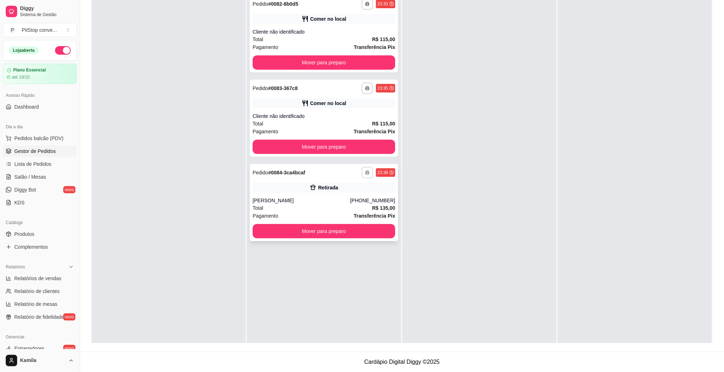
click at [367, 170] on button "button" at bounding box center [366, 172] width 11 height 11
click at [357, 194] on button "IMPRESSORA" at bounding box center [345, 197] width 50 height 11
click at [336, 141] on button "Mover para preparo" at bounding box center [324, 147] width 143 height 14
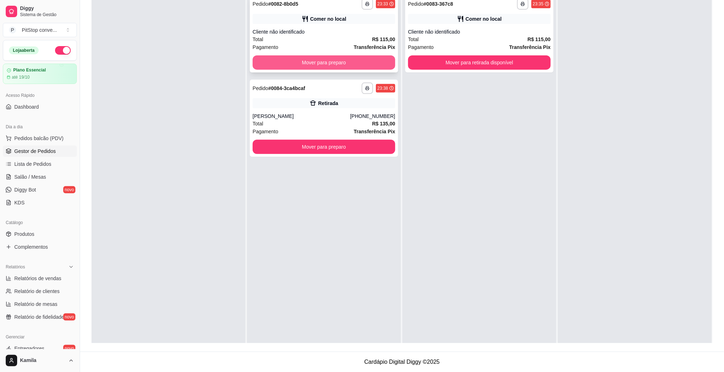
click at [374, 60] on button "Mover para preparo" at bounding box center [324, 62] width 143 height 14
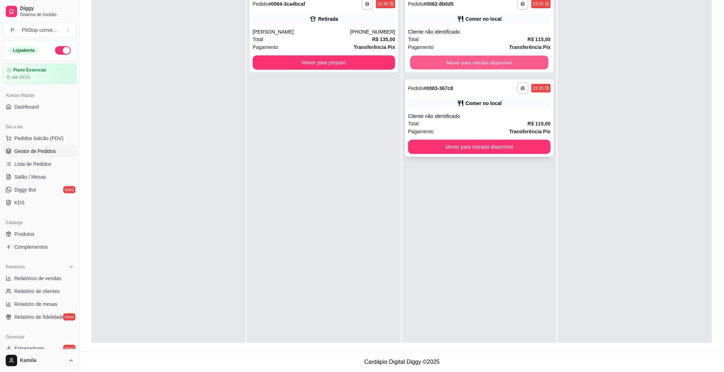
click at [458, 59] on button "Mover para retirada disponível" at bounding box center [479, 63] width 138 height 14
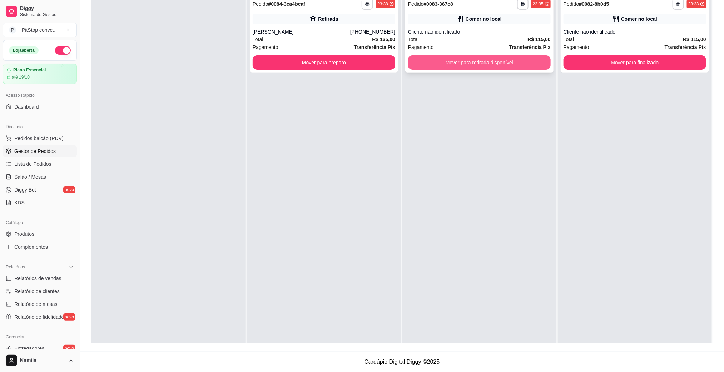
click at [511, 59] on button "Mover para retirada disponível" at bounding box center [479, 62] width 143 height 14
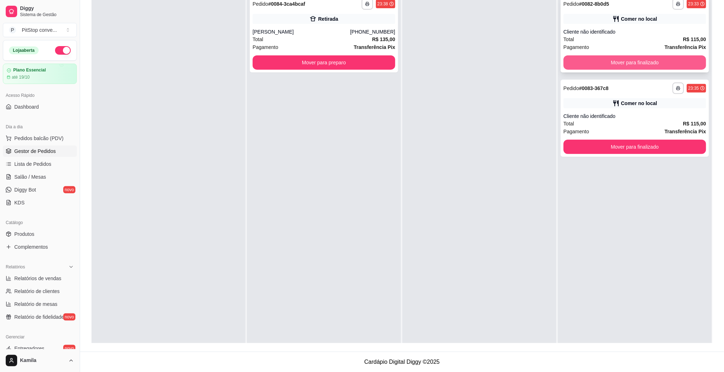
click at [603, 59] on button "Mover para finalizado" at bounding box center [634, 62] width 143 height 14
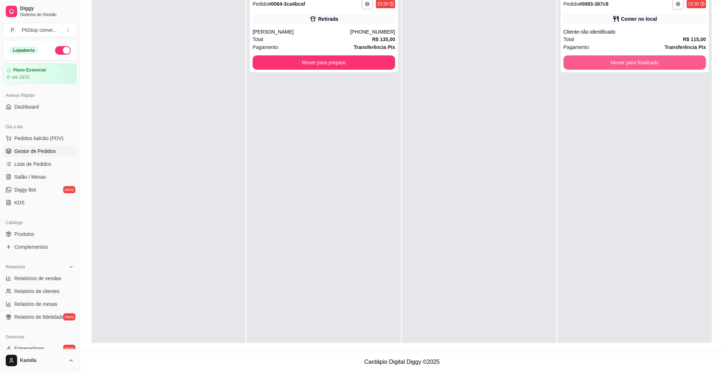
click at [603, 59] on button "Mover para finalizado" at bounding box center [634, 62] width 143 height 14
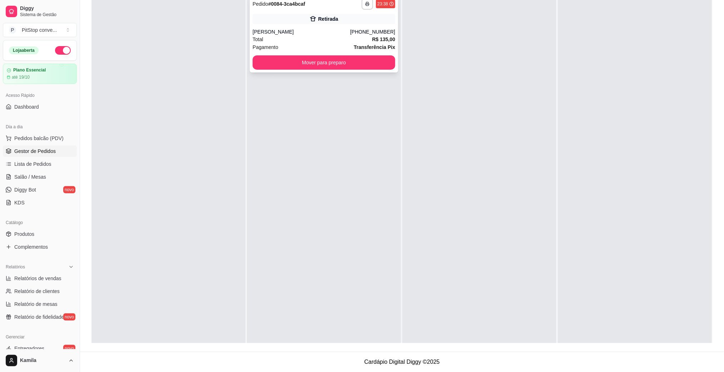
click at [333, 37] on div "Total R$ 135,00" at bounding box center [324, 39] width 143 height 8
click at [32, 138] on span "Pedidos balcão (PDV)" at bounding box center [38, 138] width 49 height 7
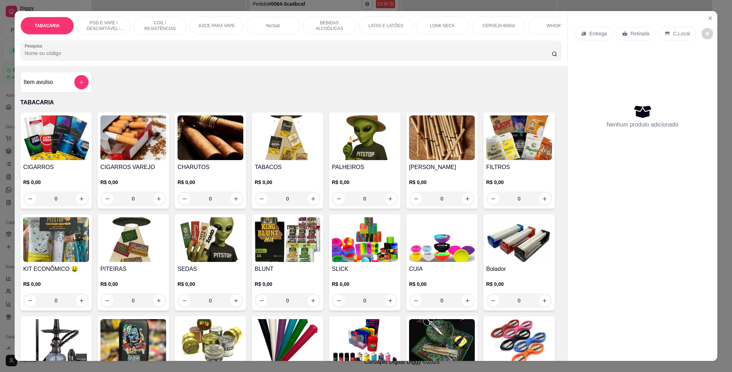
click at [114, 24] on p "POD E VAPE / DESCARTÁVEL - RECARREGAVEL" at bounding box center [103, 25] width 41 height 11
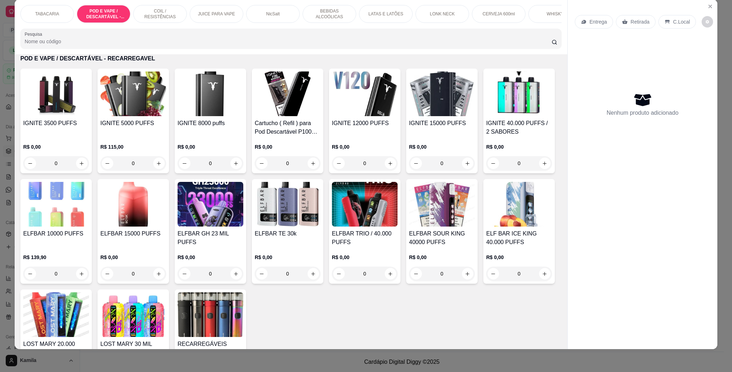
click at [243, 221] on img at bounding box center [211, 204] width 66 height 45
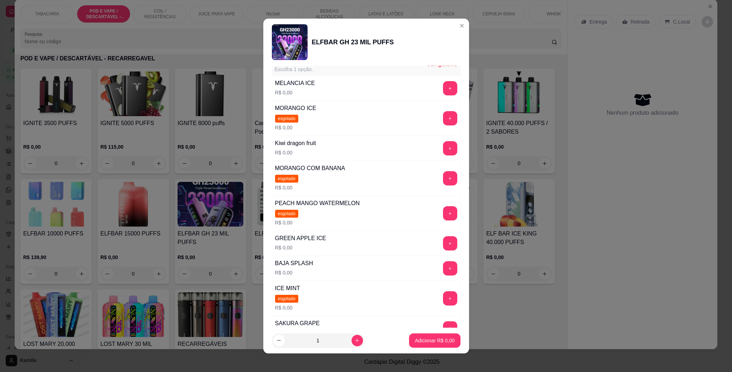
scroll to position [161, 0]
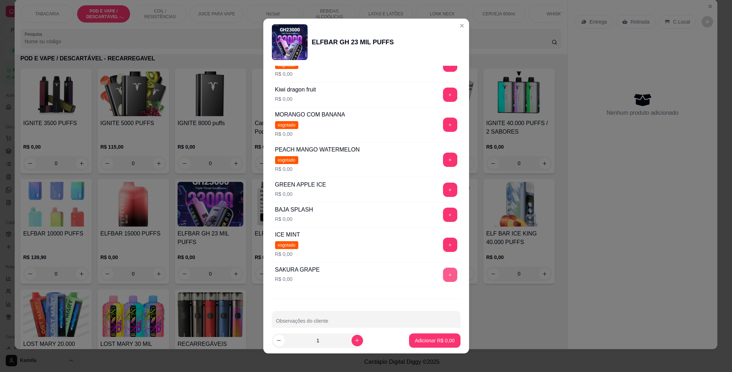
click at [443, 282] on button "+" at bounding box center [450, 275] width 14 height 14
click at [428, 332] on footer "1 Adicionar R$ 0,00" at bounding box center [366, 341] width 206 height 26
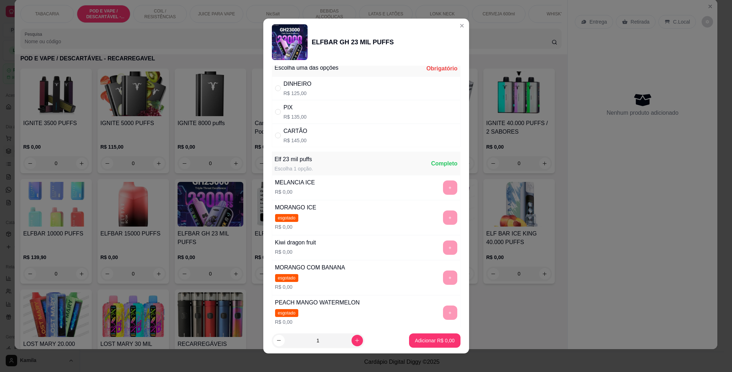
scroll to position [0, 0]
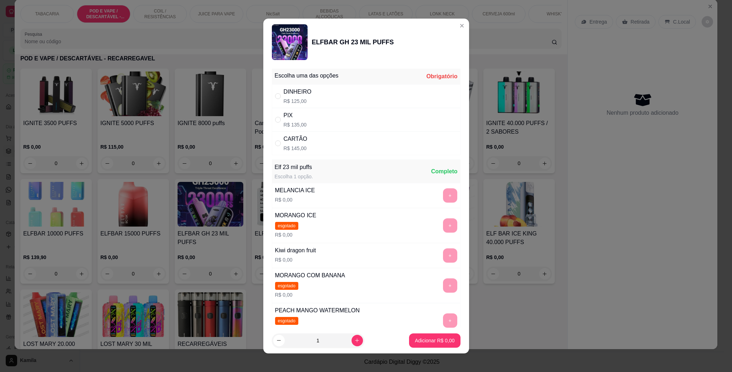
drag, startPoint x: 300, startPoint y: 118, endPoint x: 416, endPoint y: 254, distance: 178.6
click at [300, 118] on div "PIX" at bounding box center [295, 115] width 23 height 9
radio input "true"
click at [415, 339] on p "Adicionar R$ 135,00" at bounding box center [432, 340] width 44 height 7
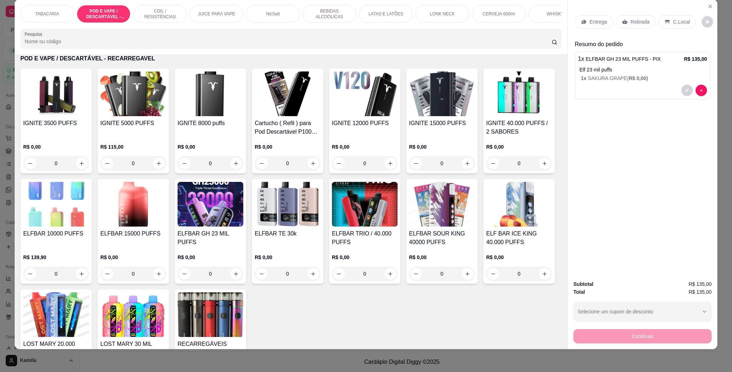
click at [659, 18] on div "C.Local" at bounding box center [677, 22] width 38 height 14
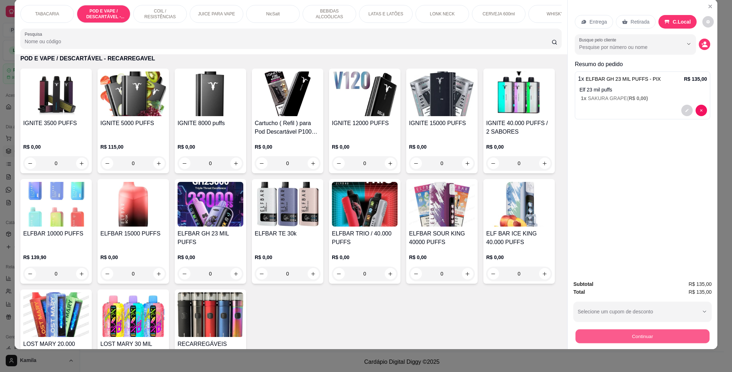
click at [624, 335] on button "Continuar" at bounding box center [642, 336] width 134 height 14
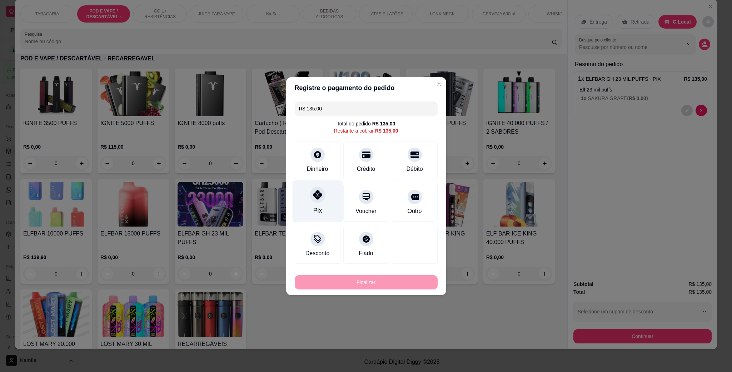
click at [327, 196] on div "Pix" at bounding box center [317, 201] width 50 height 42
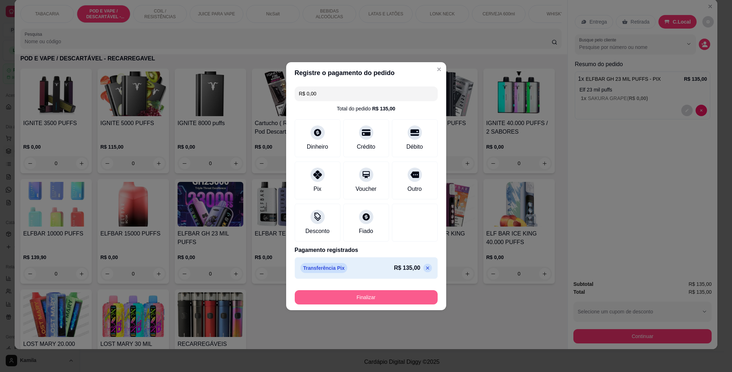
click at [388, 303] on button "Finalizar" at bounding box center [366, 297] width 143 height 14
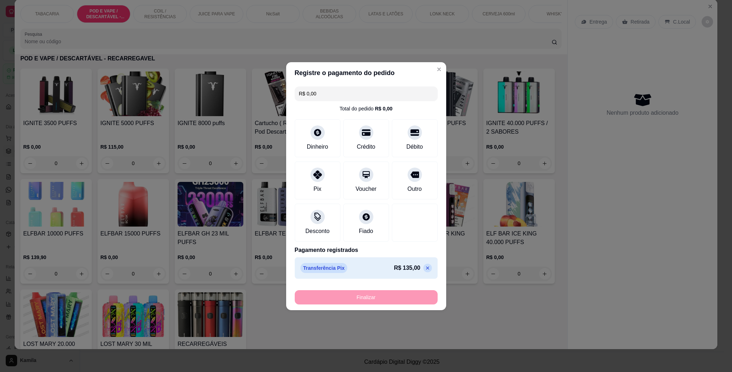
type input "-R$ 135,00"
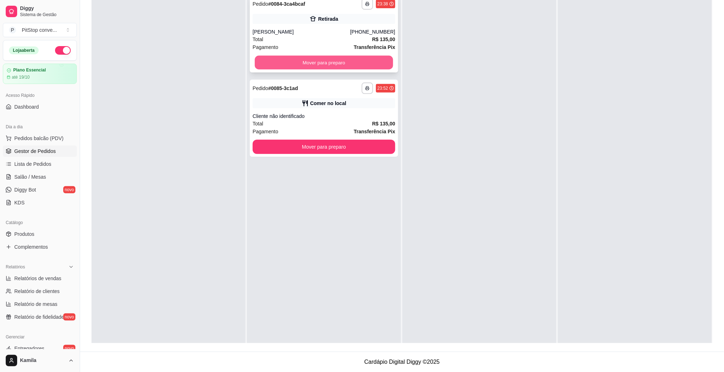
click at [345, 66] on button "Mover para preparo" at bounding box center [324, 63] width 138 height 14
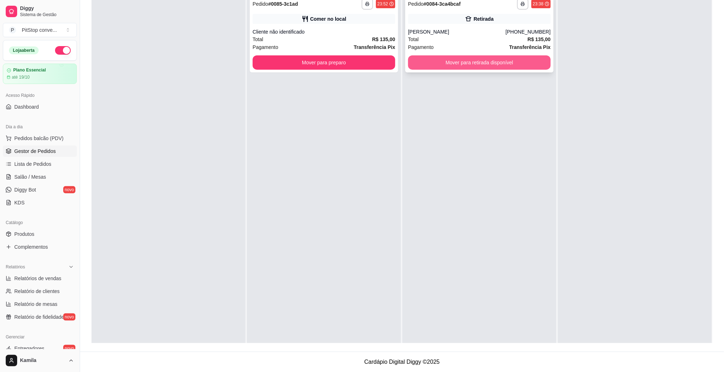
click at [469, 63] on button "Mover para retirada disponível" at bounding box center [479, 62] width 143 height 14
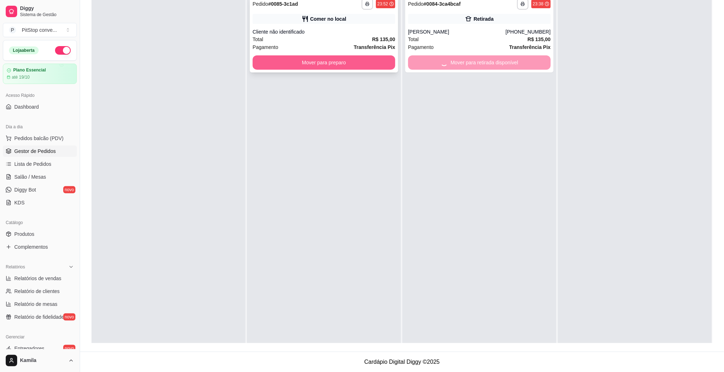
click at [359, 64] on button "Mover para preparo" at bounding box center [324, 62] width 143 height 14
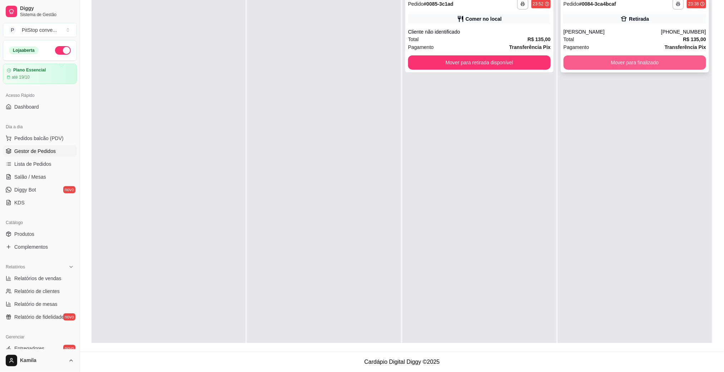
click at [600, 62] on button "Mover para finalizado" at bounding box center [634, 62] width 143 height 14
click at [538, 70] on div "**********" at bounding box center [479, 33] width 148 height 77
click at [598, 66] on button "Mover para finalizado" at bounding box center [634, 62] width 143 height 14
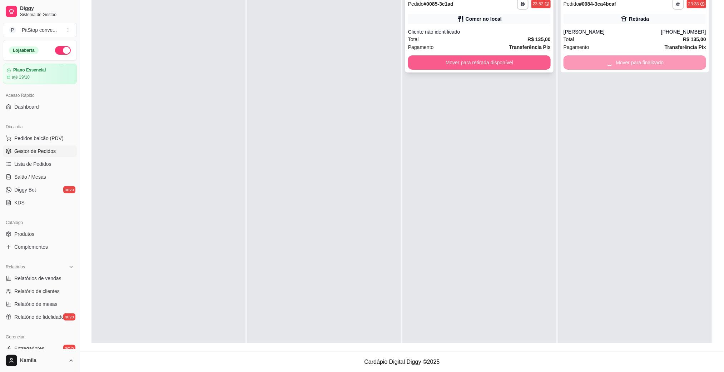
click at [516, 66] on button "Mover para retirada disponível" at bounding box center [479, 62] width 143 height 14
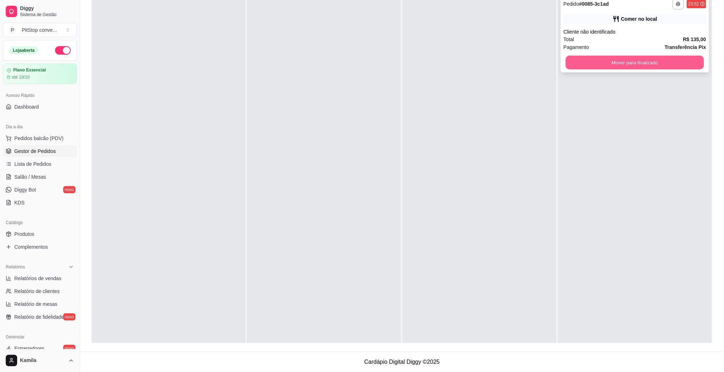
click at [631, 66] on button "Mover para finalizado" at bounding box center [634, 63] width 138 height 14
click at [595, 63] on button "Mover para finalizado" at bounding box center [634, 62] width 143 height 14
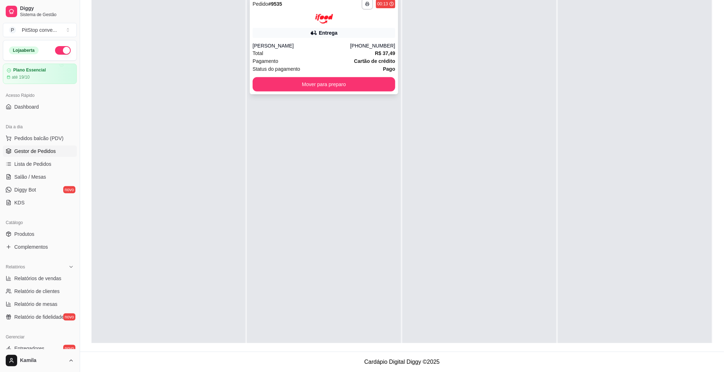
click at [354, 58] on strong "Cartão de crédito" at bounding box center [374, 61] width 41 height 6
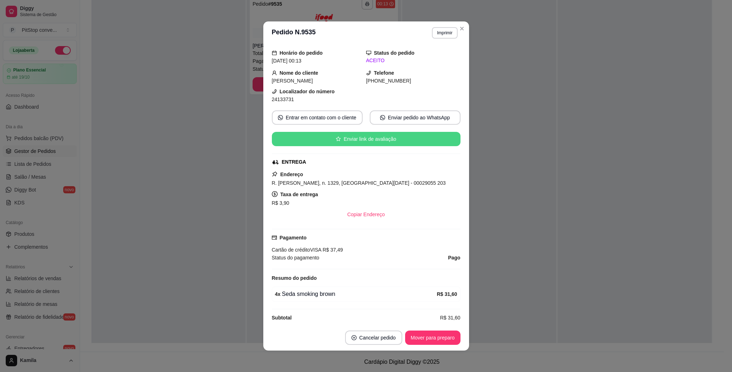
scroll to position [33, 0]
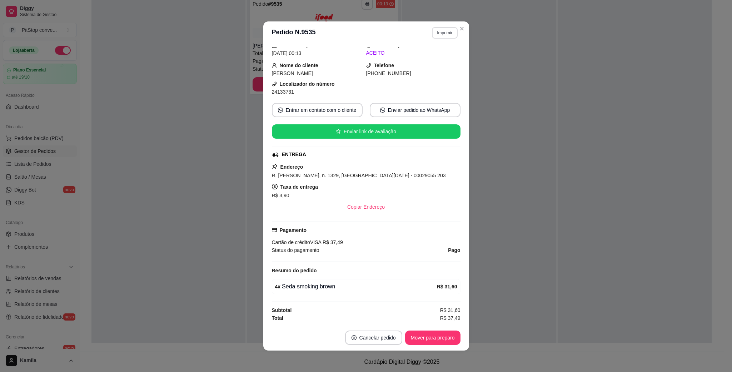
click at [445, 31] on button "Imprimir" at bounding box center [444, 32] width 25 height 11
click at [441, 55] on button "IMPRESSORA" at bounding box center [428, 58] width 50 height 11
click at [354, 176] on span "R. [PERSON_NAME], n. 1329, [GEOGRAPHIC_DATA][DATE] - 00029055 203" at bounding box center [359, 176] width 174 height 6
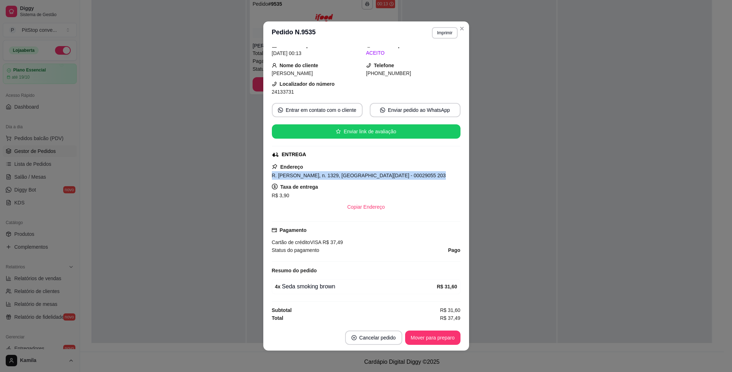
drag, startPoint x: 410, startPoint y: 191, endPoint x: 401, endPoint y: 170, distance: 23.2
click at [400, 170] on div "Endereço R. [PERSON_NAME], n. 1329, Santa [DATE] - 00029055 203 Taxa de entrega…" at bounding box center [366, 188] width 189 height 51
copy div "R. [PERSON_NAME], n. 1329, Santa [DATE] - 00029055 203 Taxa de entrega R$ 3,90"
click at [369, 178] on div "Endereço R. [PERSON_NAME], n. 1329, Santa [DATE] - 00029055 203 Taxa de entrega…" at bounding box center [366, 188] width 189 height 51
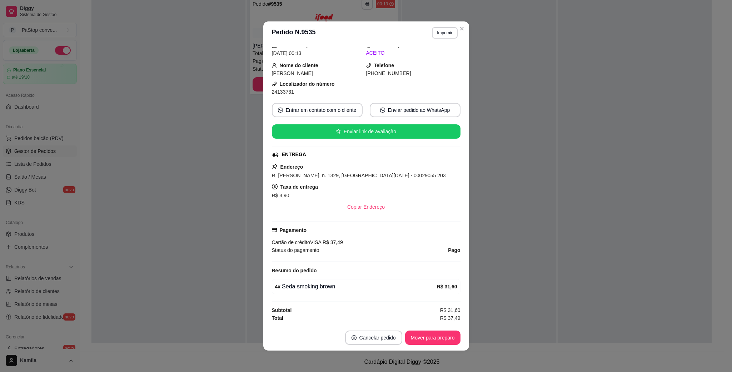
click at [369, 175] on span "R. [PERSON_NAME], n. 1329, [GEOGRAPHIC_DATA][DATE] - 00029055 203" at bounding box center [359, 176] width 174 height 6
copy span "R. [PERSON_NAME], n. 1329, [GEOGRAPHIC_DATA][DATE] - 00029055 203"
click at [283, 90] on span "24133731" at bounding box center [283, 92] width 22 height 6
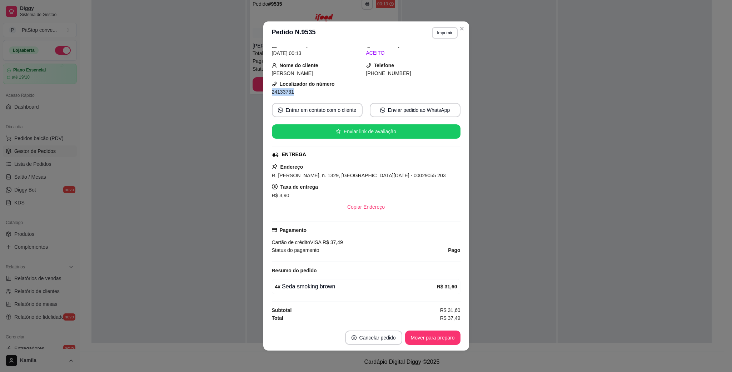
click at [283, 90] on span "24133731" at bounding box center [283, 92] width 22 height 6
copy div "24133731 Entrar em contato com o cliente Enviar pedido ao WhatsApp Enviar link …"
click at [283, 90] on span "24133731" at bounding box center [283, 92] width 22 height 6
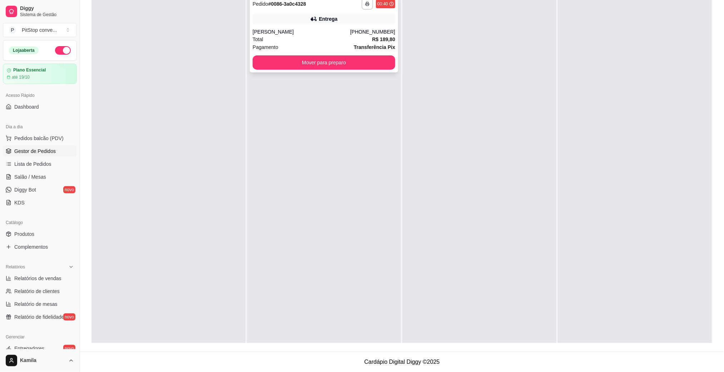
click at [294, 29] on div "[PERSON_NAME]" at bounding box center [302, 31] width 98 height 7
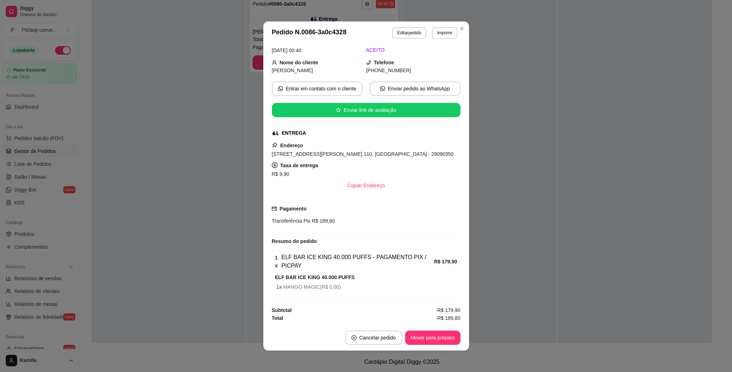
scroll to position [71, 0]
click at [443, 30] on button "Imprimir" at bounding box center [444, 32] width 25 height 11
click at [431, 57] on button "IMPRESSORA" at bounding box center [428, 58] width 52 height 11
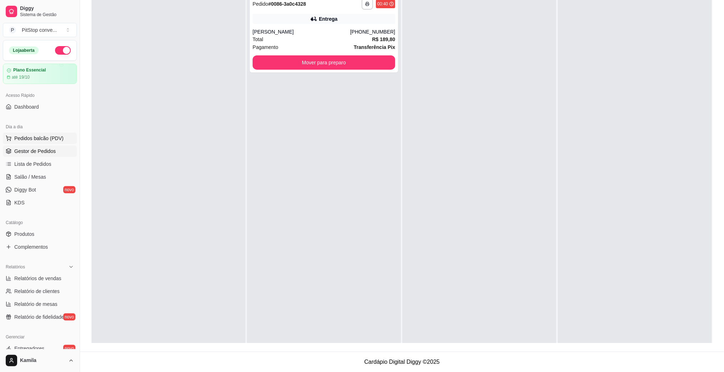
click at [33, 136] on span "Pedidos balcão (PDV)" at bounding box center [38, 138] width 49 height 7
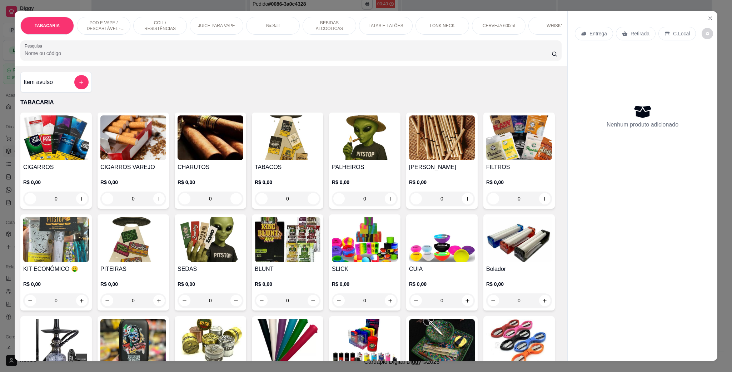
click at [440, 23] on p "LONK NECK" at bounding box center [442, 26] width 25 height 6
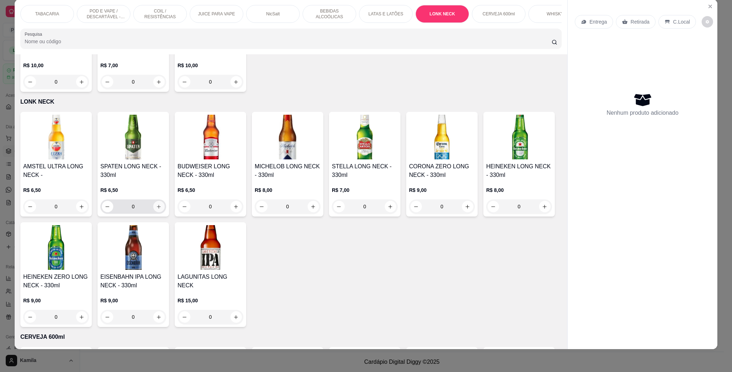
click at [159, 201] on button "increase-product-quantity" at bounding box center [158, 206] width 11 height 11
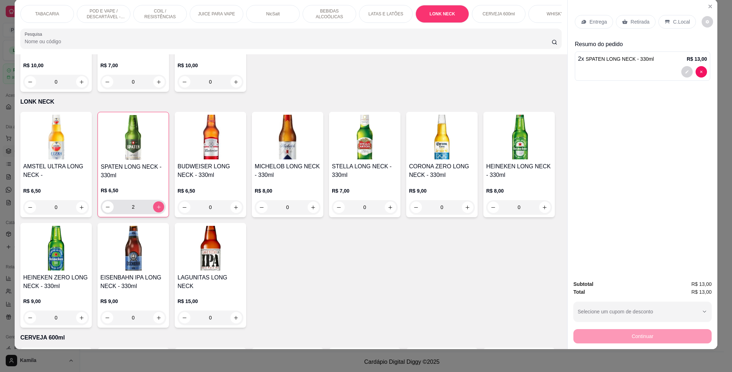
click at [159, 201] on button "increase-product-quantity" at bounding box center [158, 206] width 11 height 11
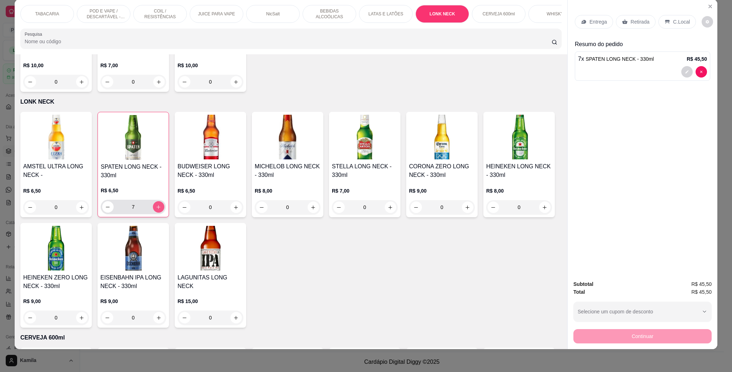
click at [159, 201] on button "increase-product-quantity" at bounding box center [158, 206] width 11 height 11
type input "8"
click at [709, 4] on button "Close" at bounding box center [709, 6] width 11 height 11
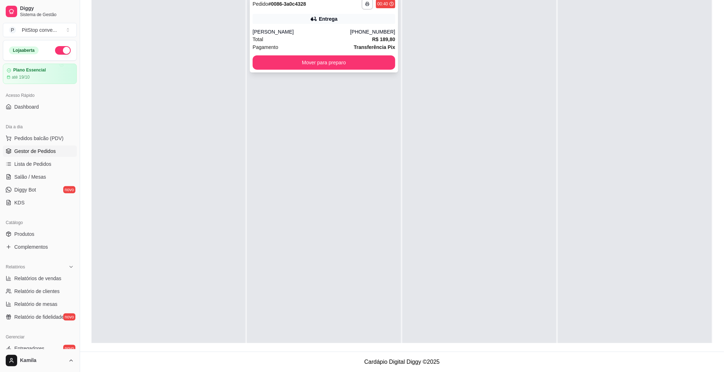
click at [373, 37] on strong "R$ 189,80" at bounding box center [383, 39] width 23 height 6
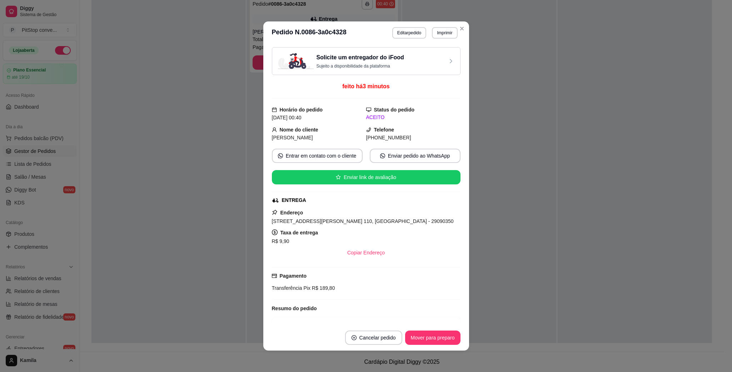
click at [359, 231] on div "Taxa de entrega R$ 9,90" at bounding box center [366, 236] width 189 height 17
click at [359, 222] on span "[STREET_ADDRESS][PERSON_NAME] 110, [GEOGRAPHIC_DATA] - 29090350" at bounding box center [363, 221] width 182 height 6
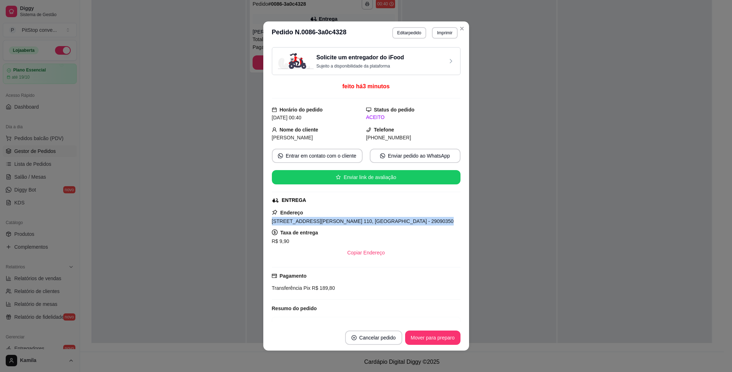
copy span "[STREET_ADDRESS][PERSON_NAME] 110, [GEOGRAPHIC_DATA] - 29090350"
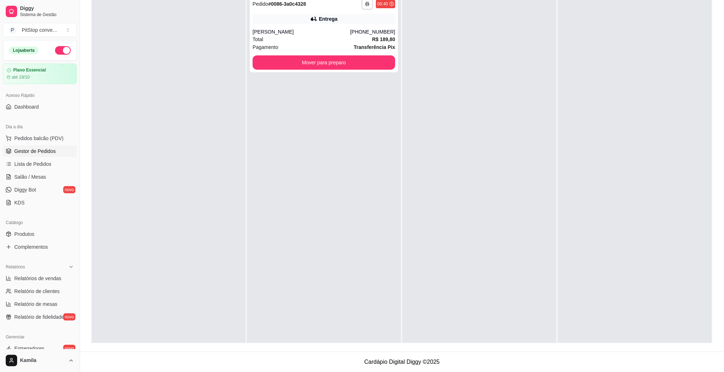
click at [55, 52] on button "button" at bounding box center [63, 50] width 16 height 9
click at [402, 37] on div at bounding box center [479, 177] width 154 height 372
click at [378, 32] on div "[PHONE_NUMBER]" at bounding box center [372, 31] width 45 height 7
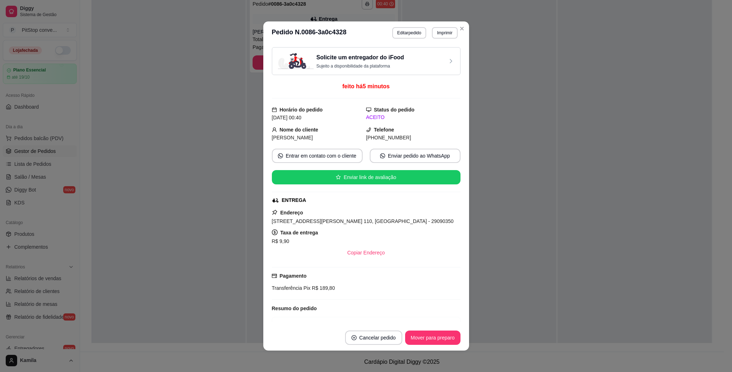
click at [383, 220] on span "[STREET_ADDRESS][PERSON_NAME] 110, [GEOGRAPHIC_DATA] - 29090350" at bounding box center [363, 221] width 182 height 6
copy span "[STREET_ADDRESS][PERSON_NAME] 110, [GEOGRAPHIC_DATA] - 29090350"
